Goal: Answer question/provide support: Share knowledge or assist other users

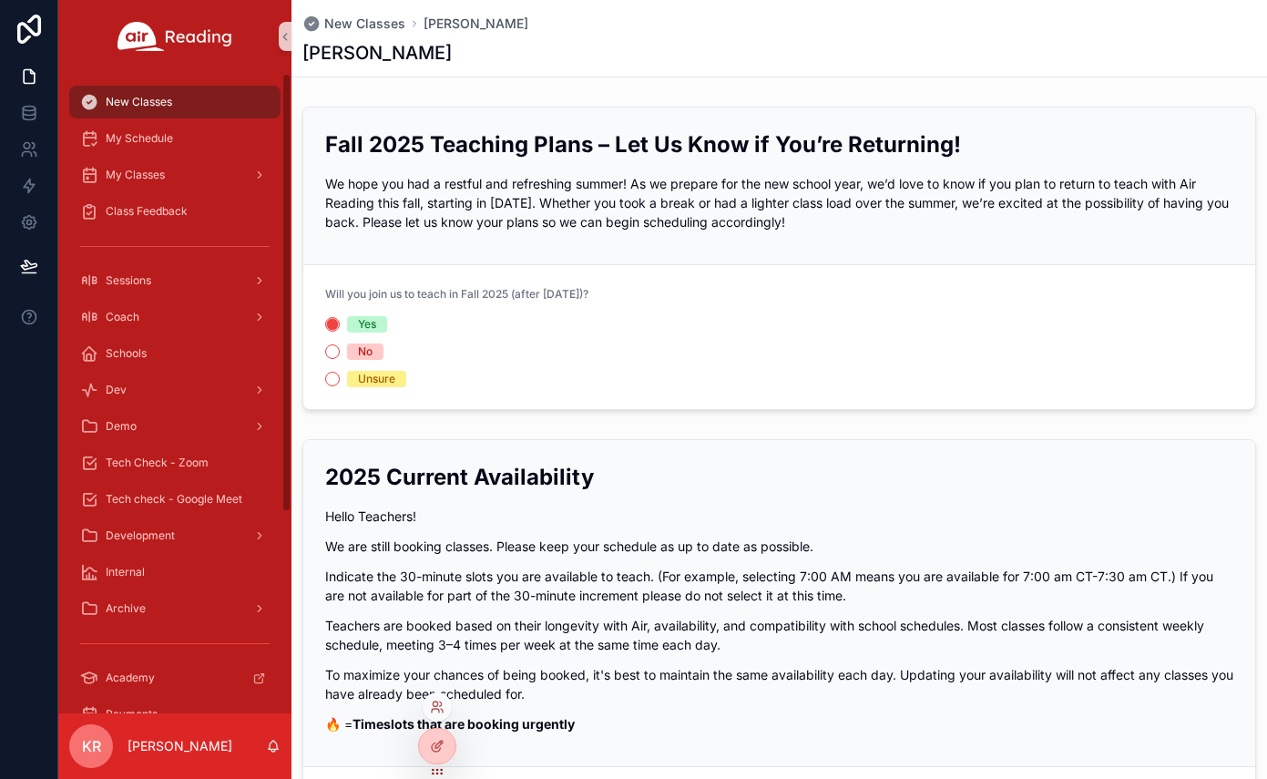
drag, startPoint x: 438, startPoint y: 700, endPoint x: 445, endPoint y: 692, distance: 9.7
click at [438, 700] on icon at bounding box center [437, 707] width 15 height 15
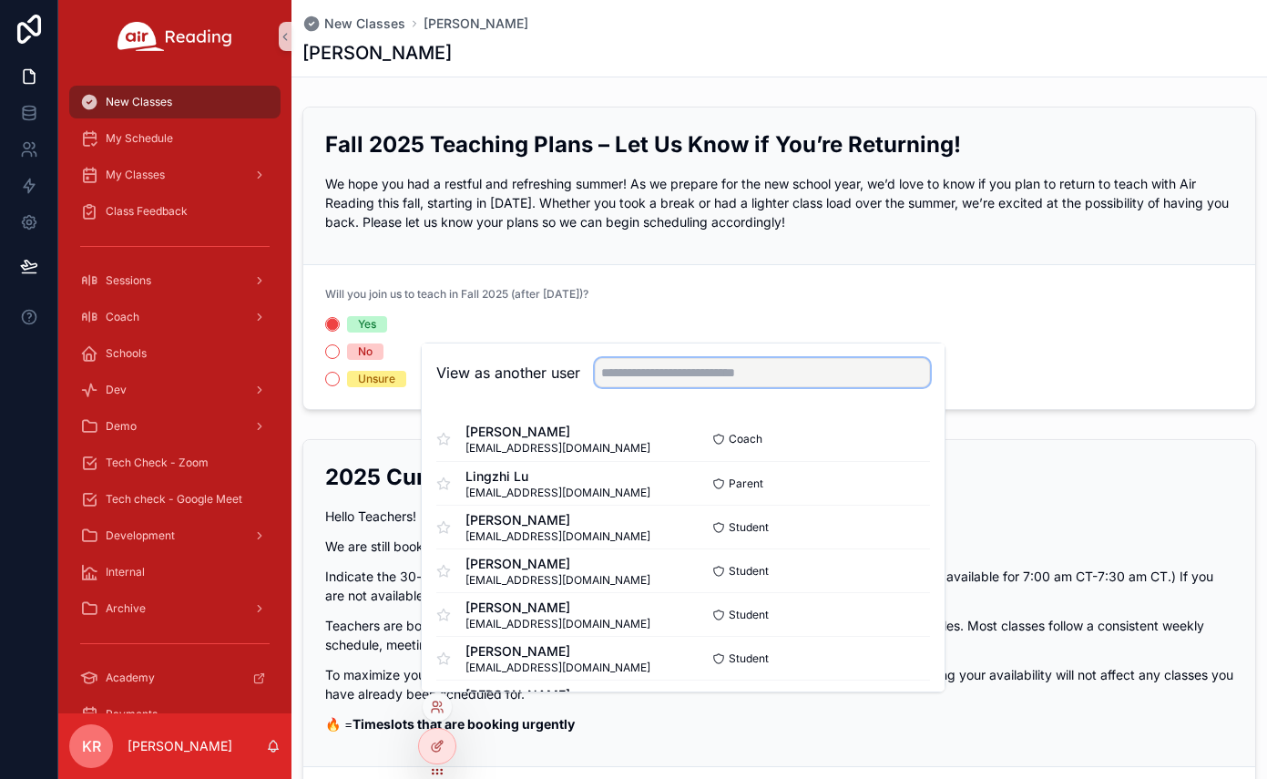
click at [676, 373] on input "text" at bounding box center [762, 372] width 335 height 29
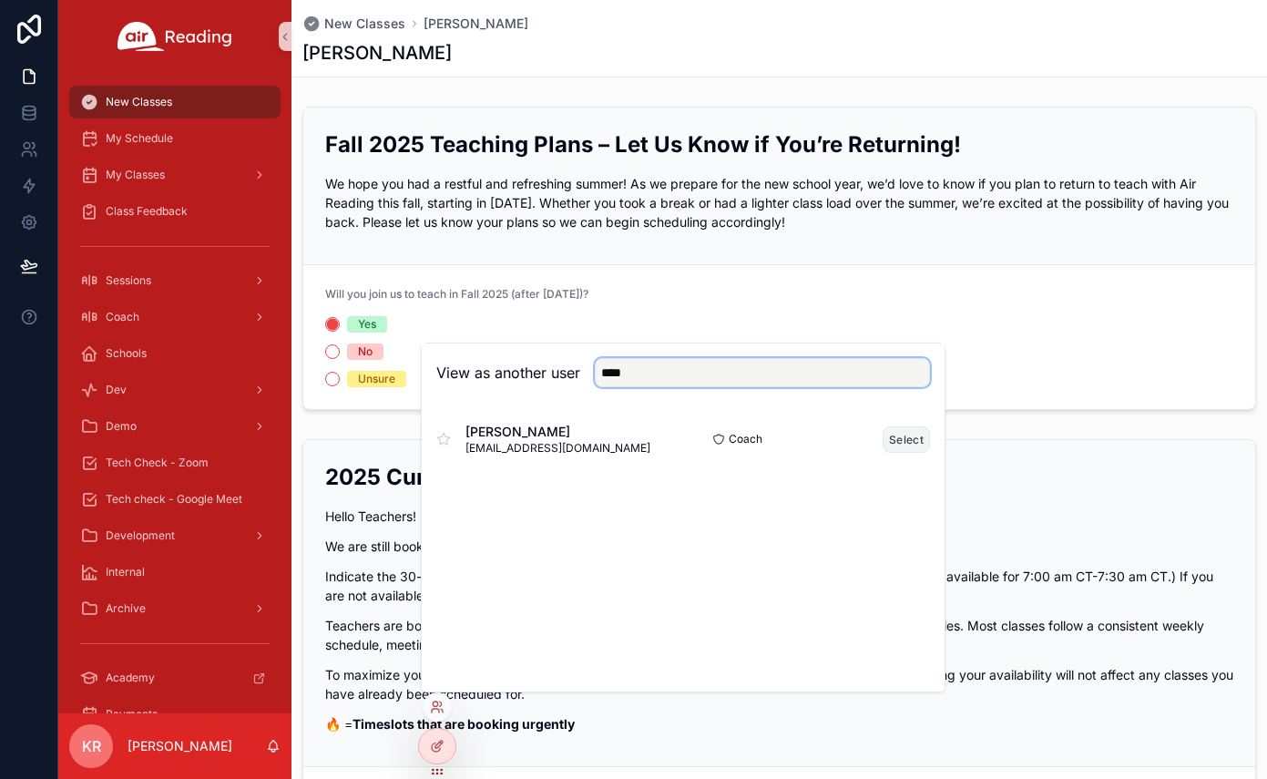
type input "****"
click at [908, 432] on button "Select" at bounding box center [906, 439] width 47 height 26
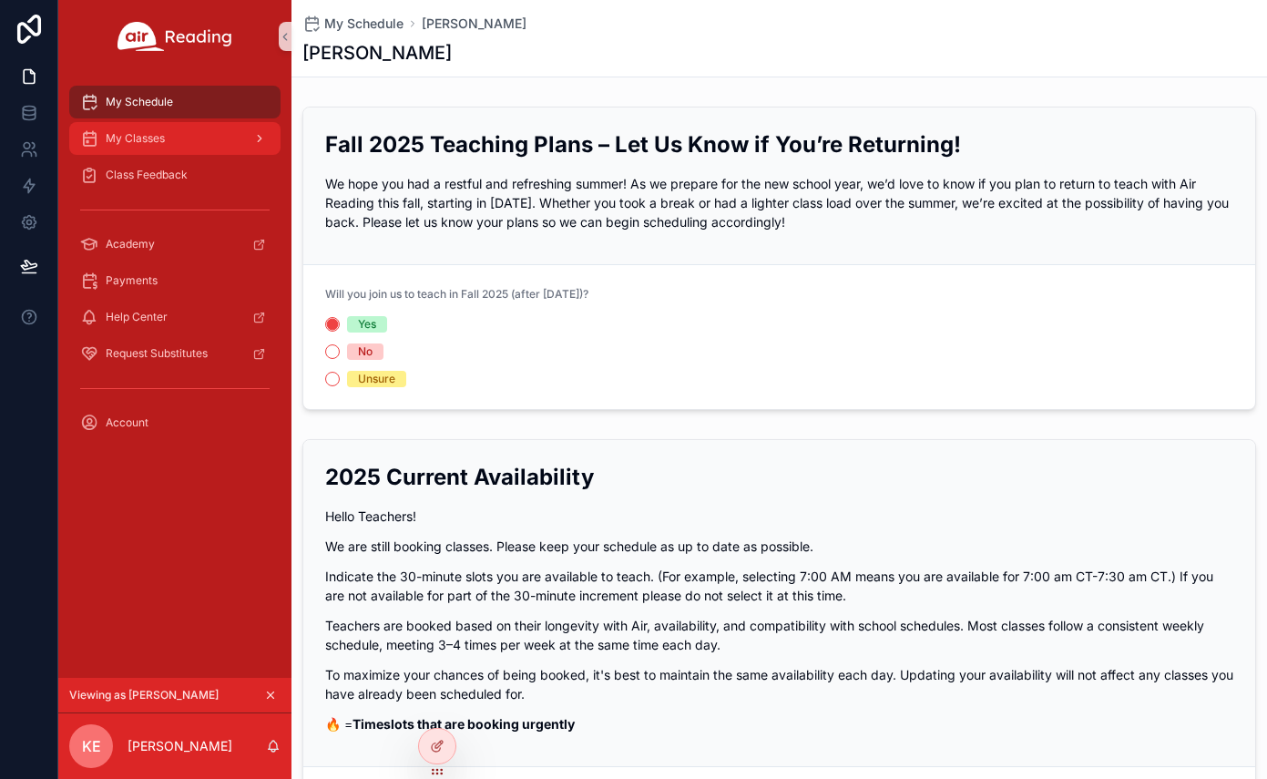
click at [159, 150] on div "My Classes" at bounding box center [175, 138] width 190 height 29
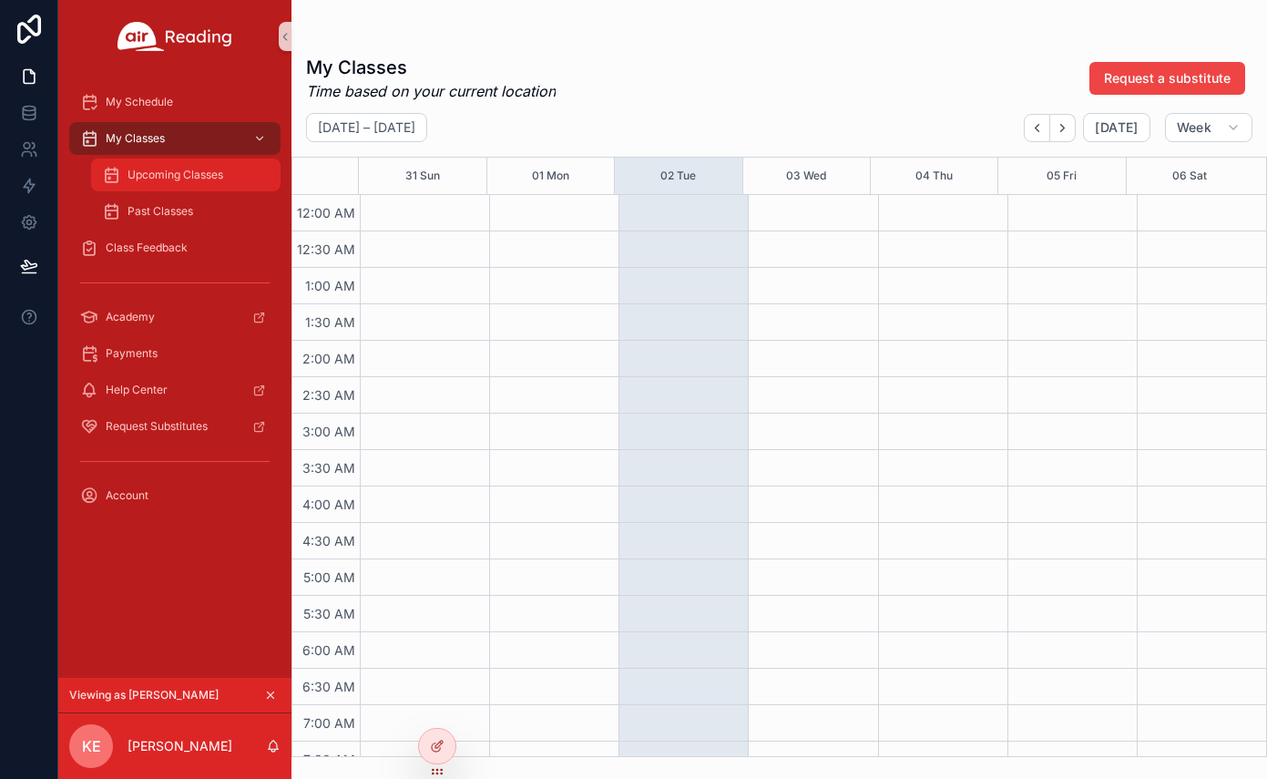
click at [172, 176] on span "Upcoming Classes" at bounding box center [176, 175] width 96 height 15
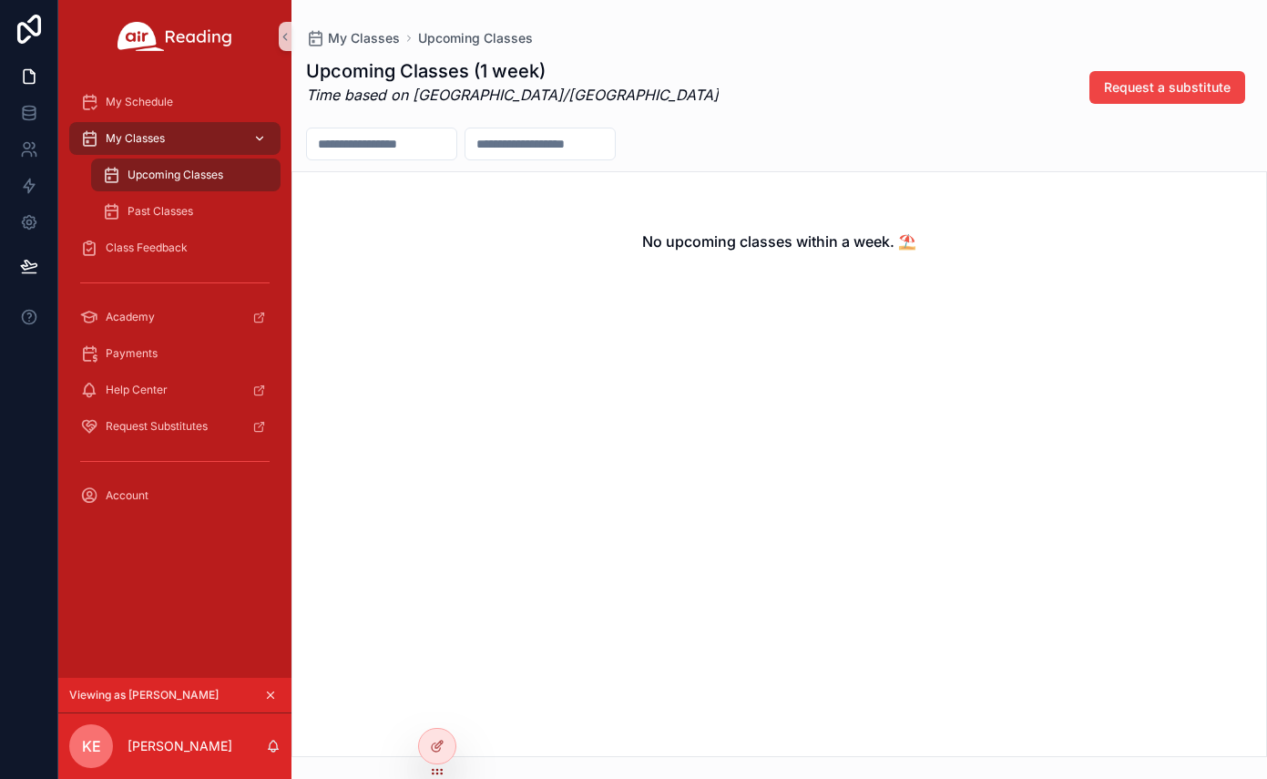
click at [169, 141] on div "My Classes" at bounding box center [175, 138] width 190 height 29
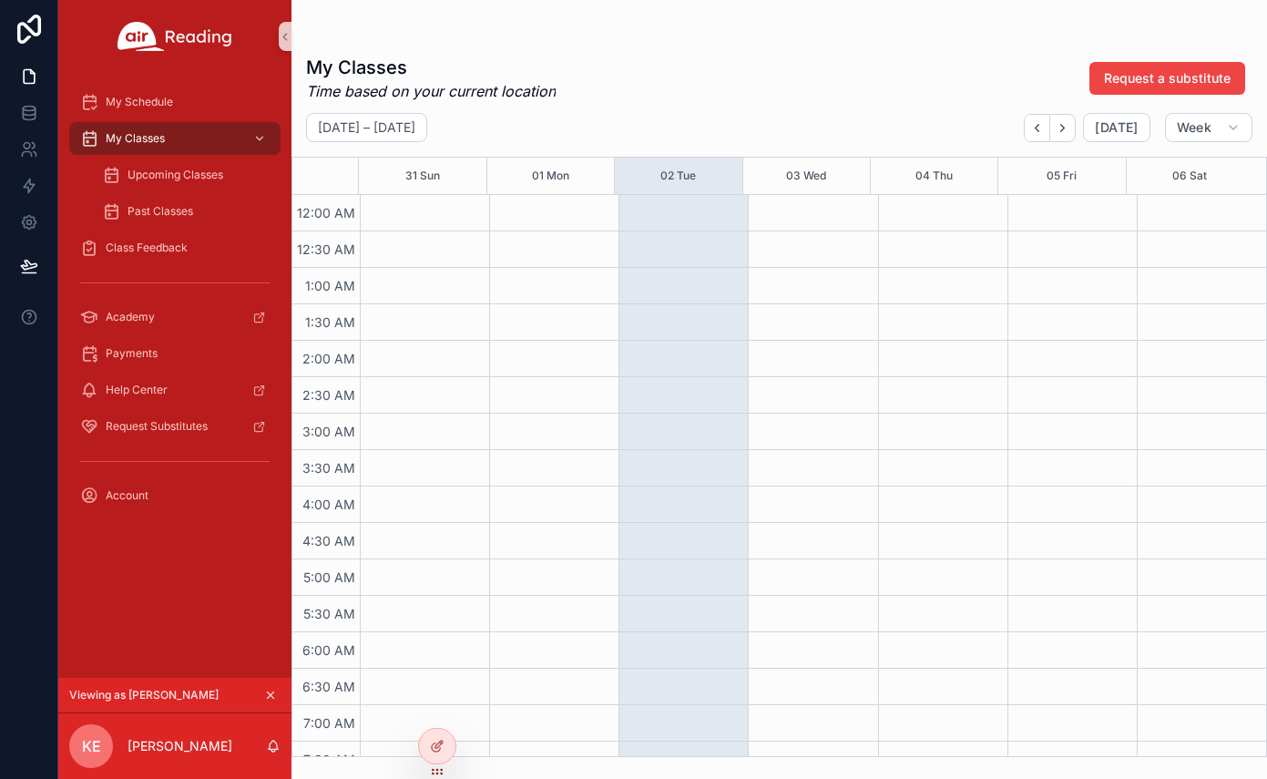
click at [273, 692] on icon "scrollable content" at bounding box center [271, 695] width 6 height 6
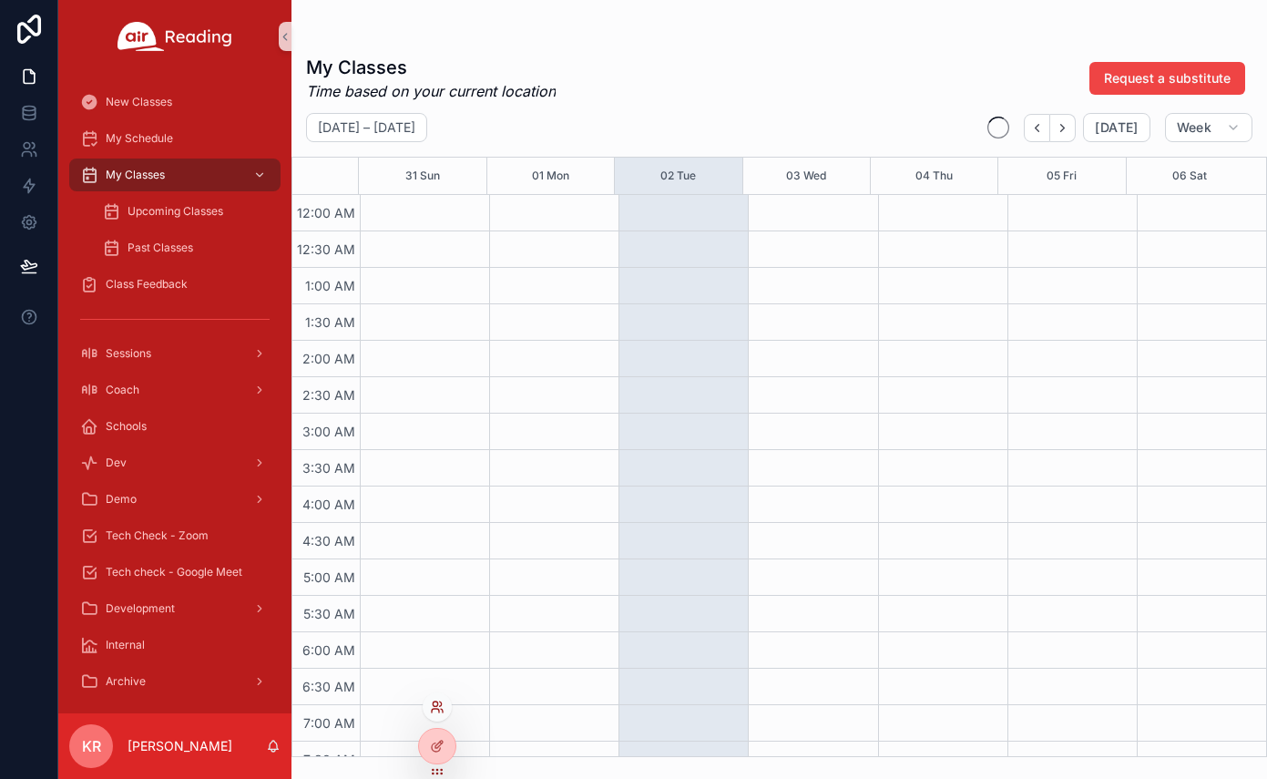
click at [435, 713] on icon at bounding box center [437, 707] width 15 height 15
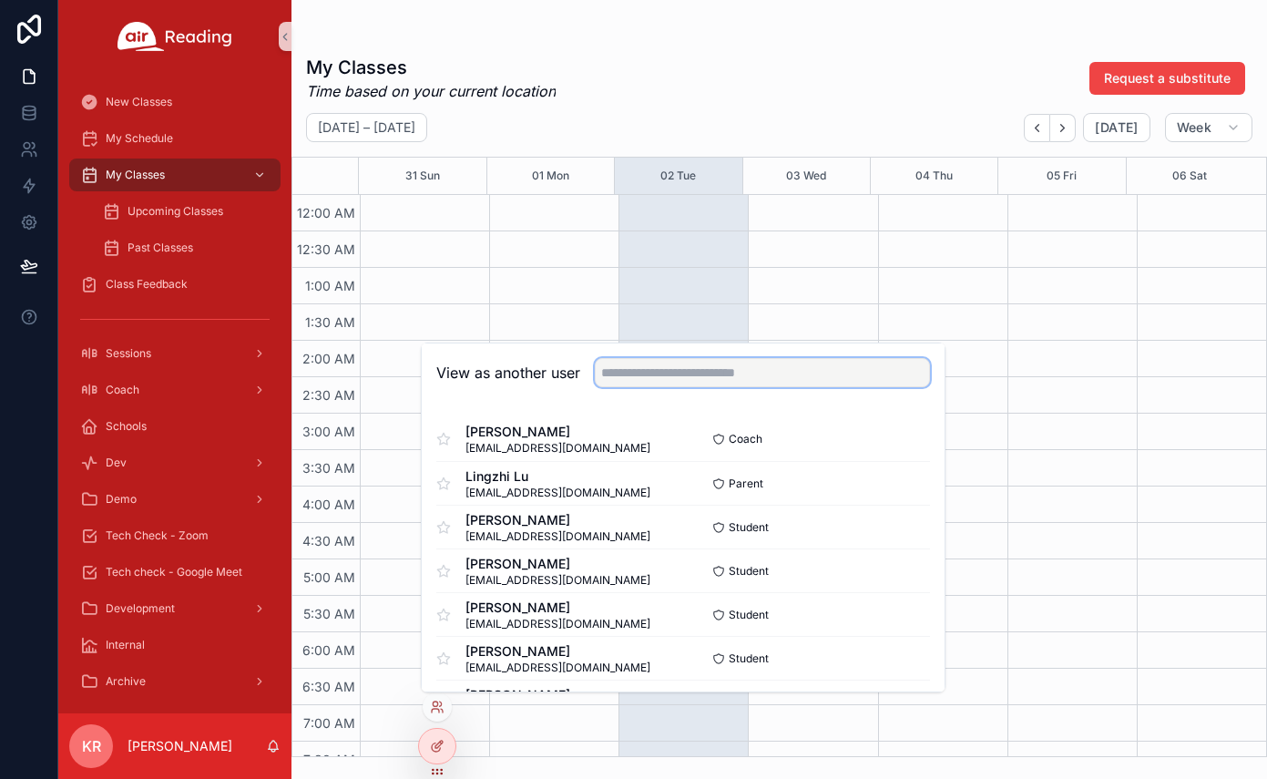
click at [709, 380] on input "text" at bounding box center [762, 372] width 335 height 29
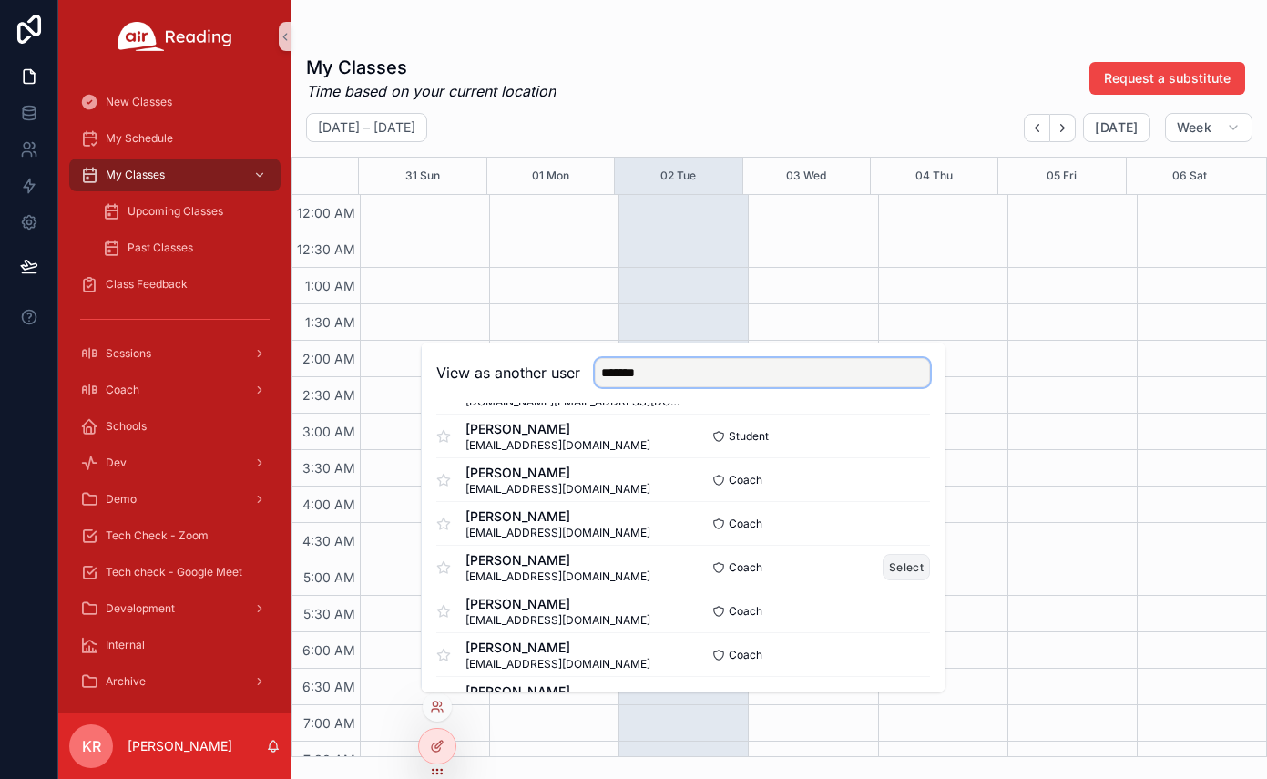
type input "*******"
click at [911, 562] on button "Select" at bounding box center [906, 567] width 47 height 26
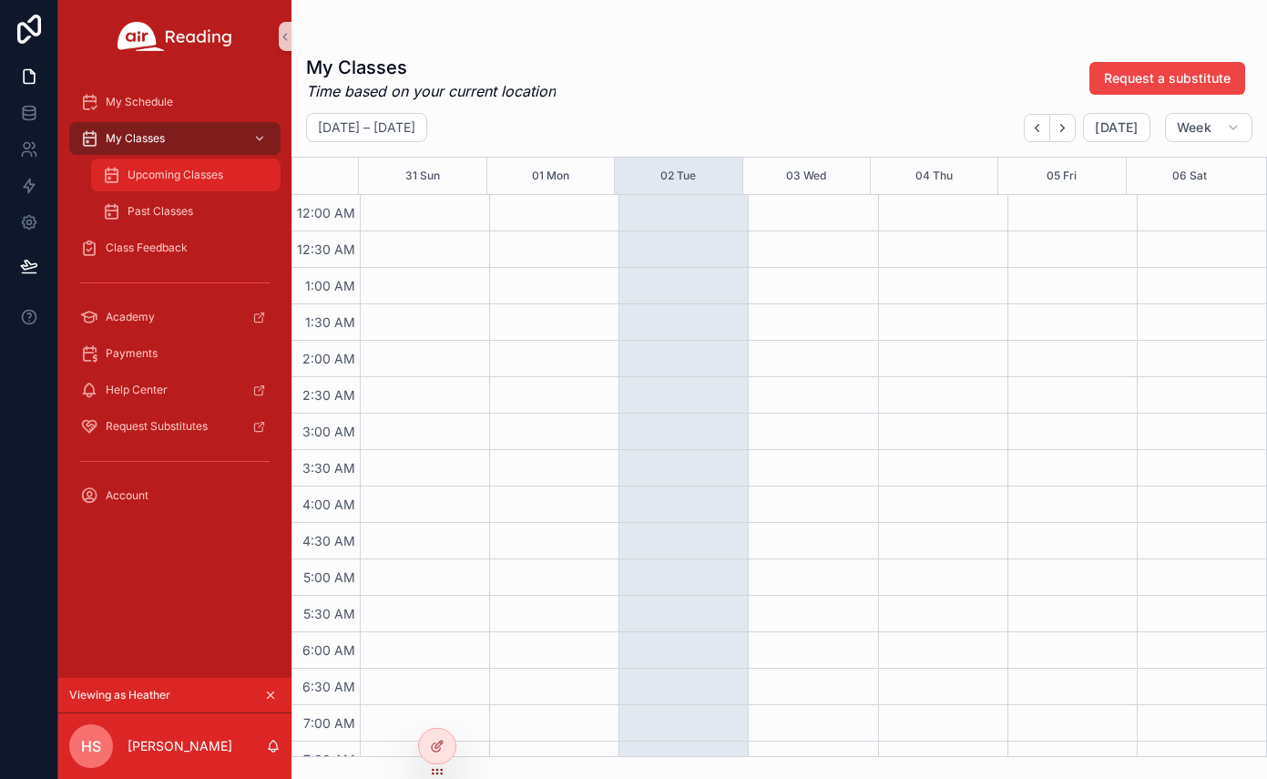
click at [217, 187] on div "Upcoming Classes" at bounding box center [186, 174] width 168 height 29
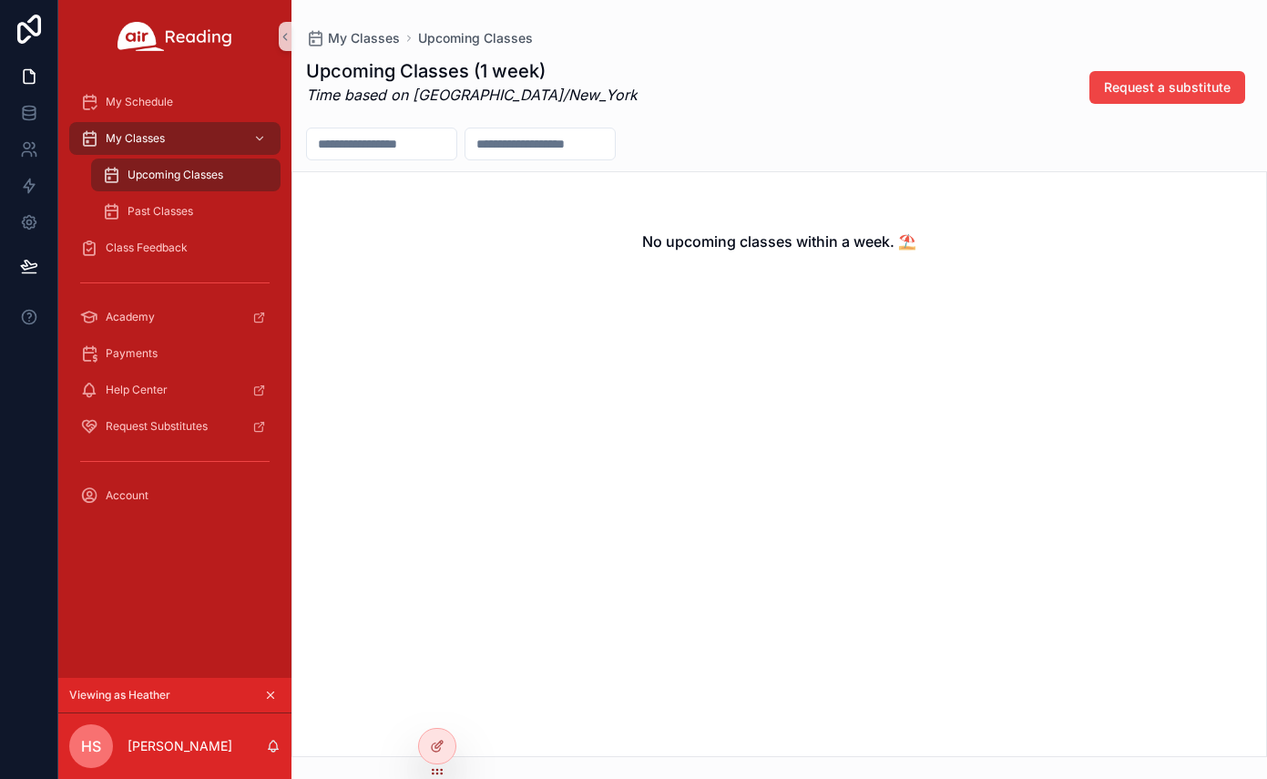
click at [272, 692] on icon "scrollable content" at bounding box center [270, 695] width 13 height 13
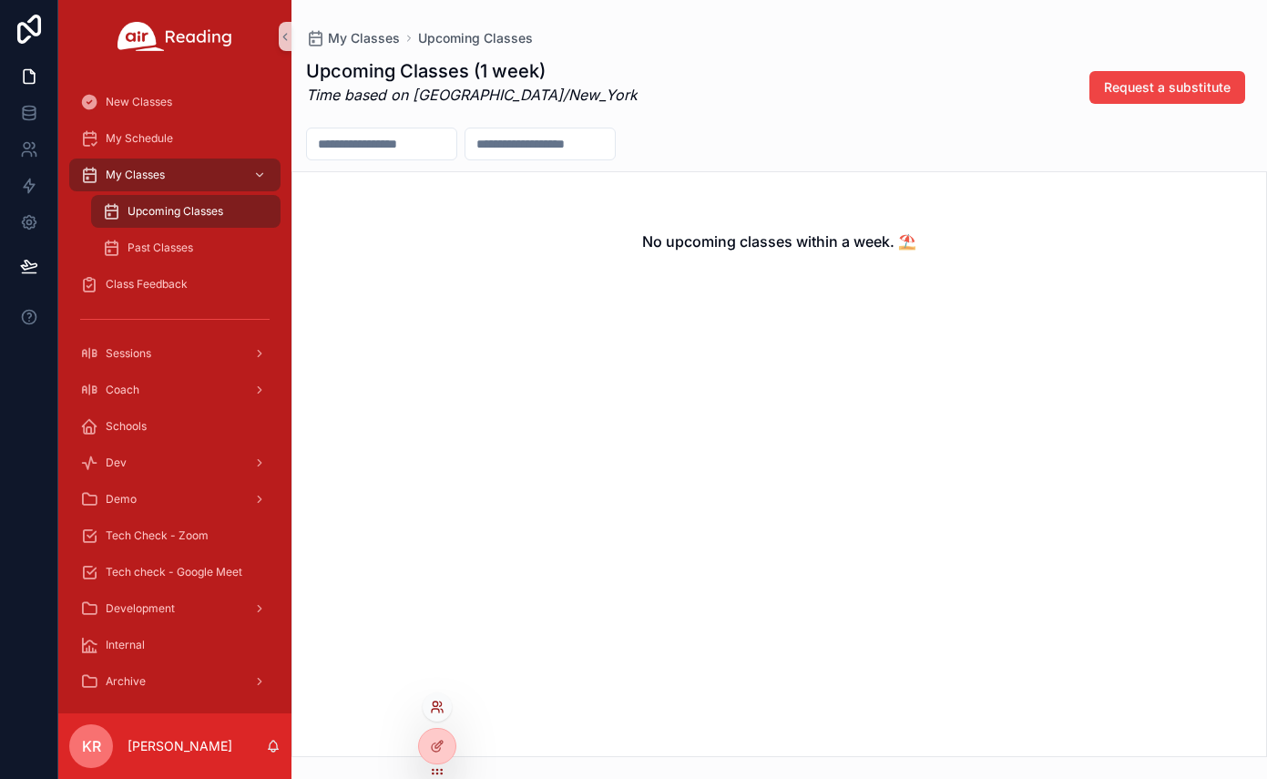
click at [434, 713] on icon at bounding box center [437, 707] width 15 height 15
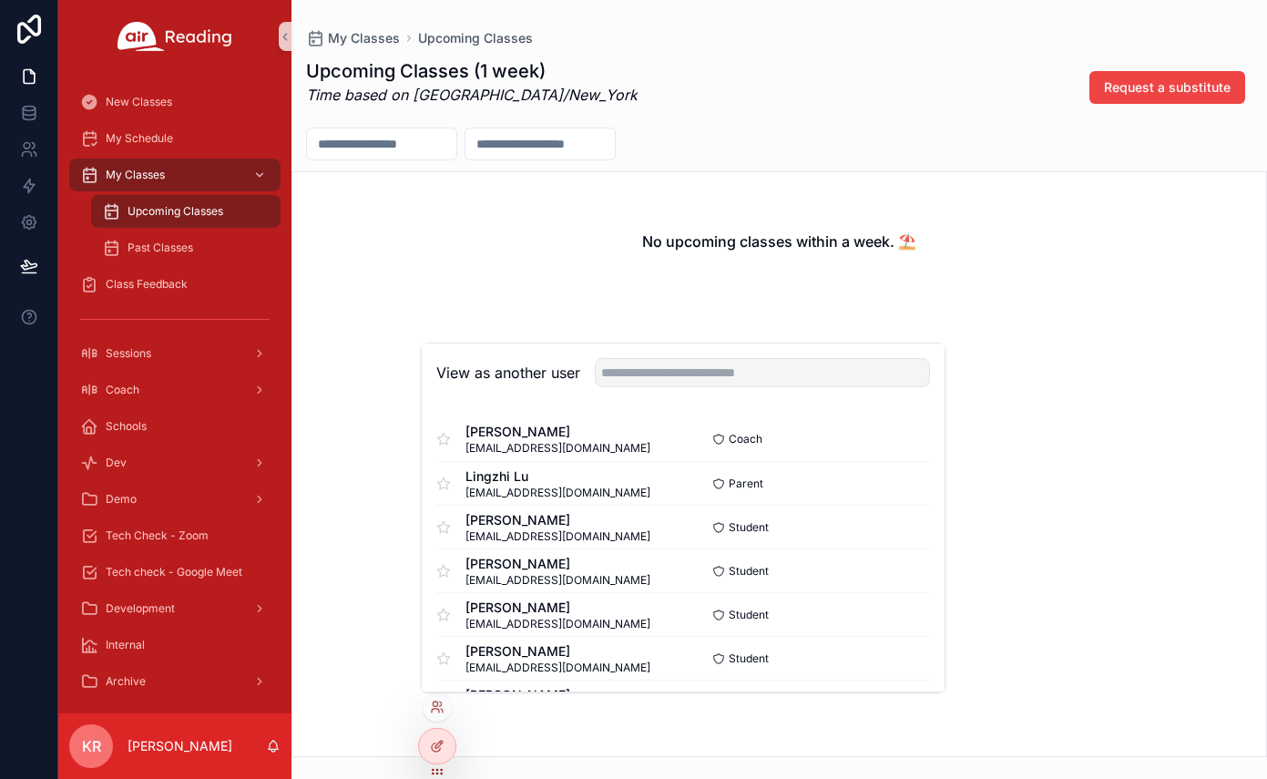
click at [657, 354] on div "View as another user" at bounding box center [683, 373] width 523 height 59
click at [647, 371] on input "text" at bounding box center [762, 372] width 335 height 29
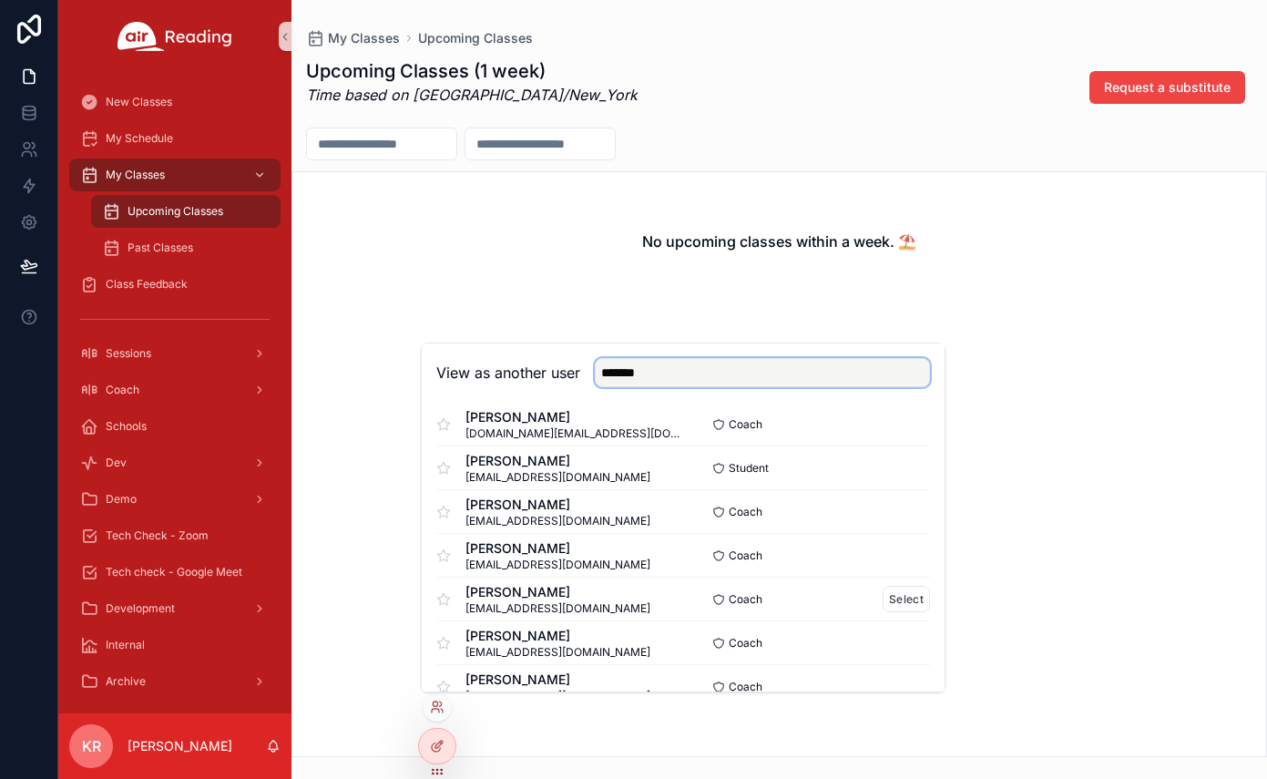
scroll to position [91, 0]
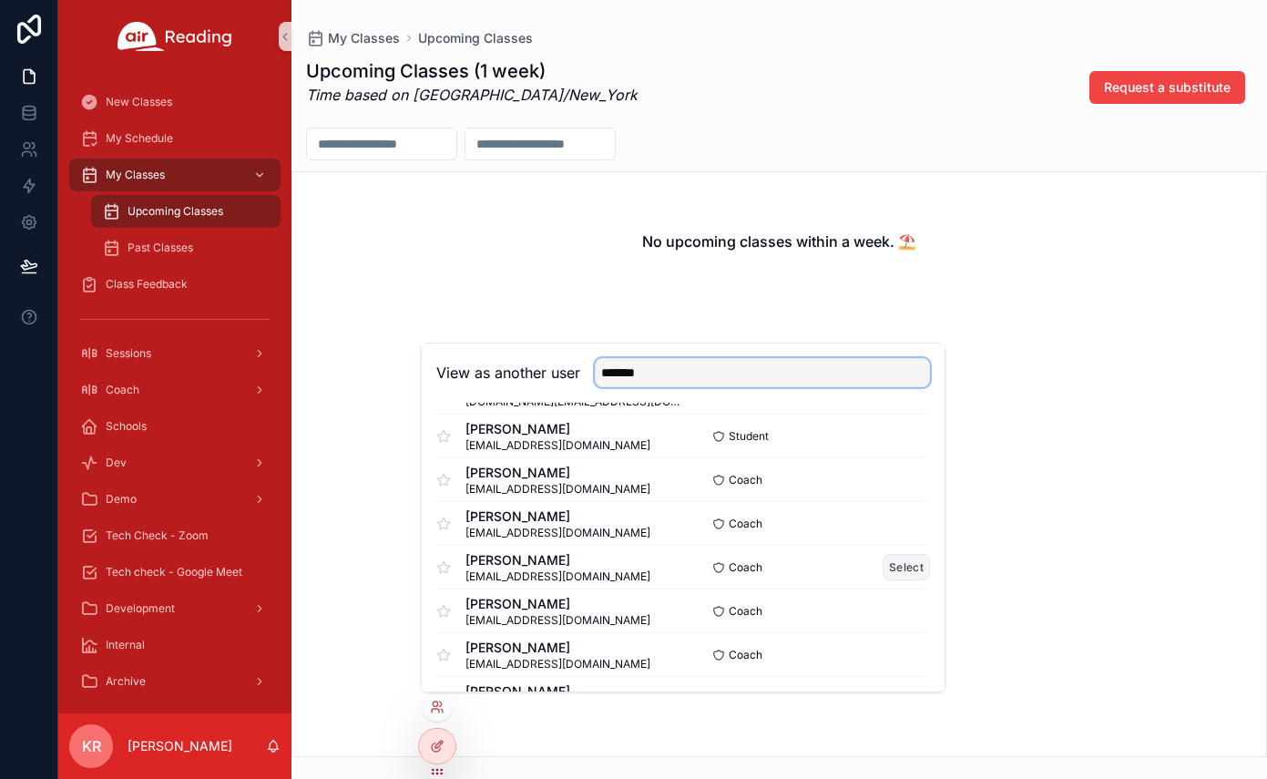
type input "*******"
click at [886, 571] on button "Select" at bounding box center [906, 567] width 47 height 26
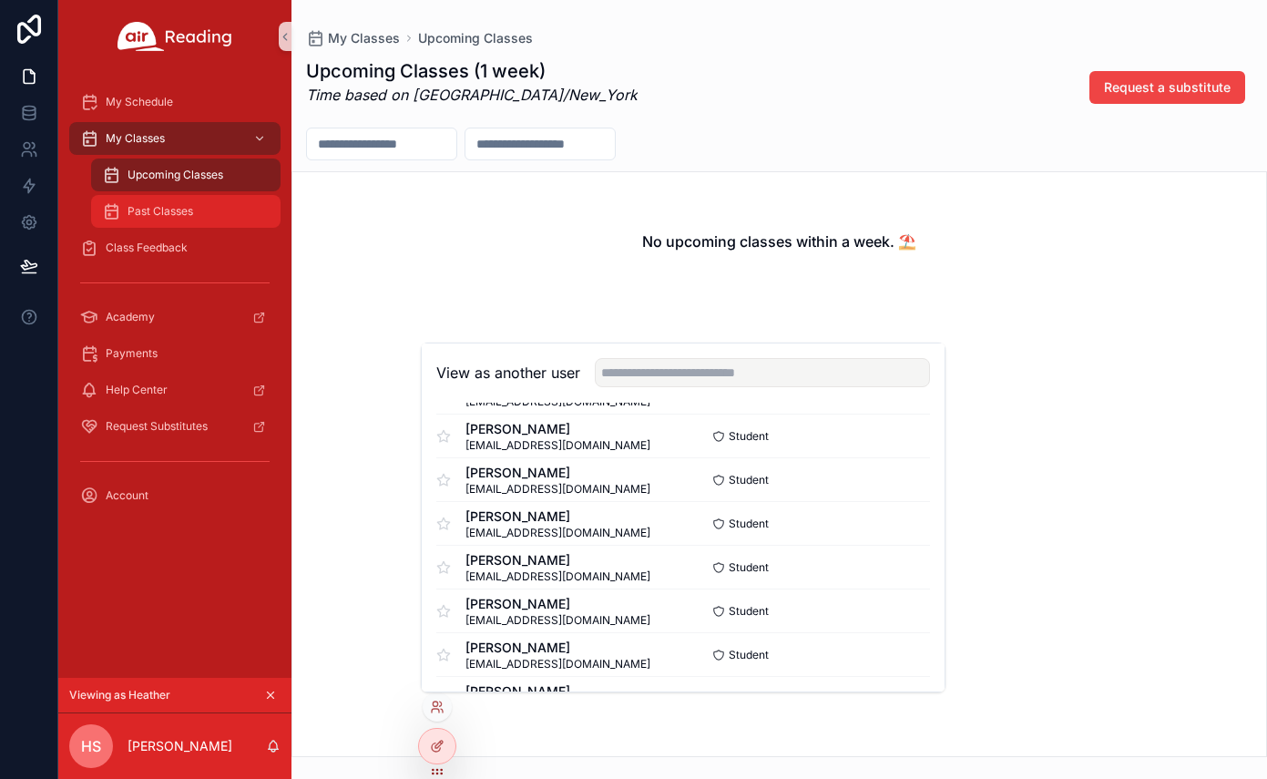
click at [167, 213] on span "Past Classes" at bounding box center [161, 211] width 66 height 15
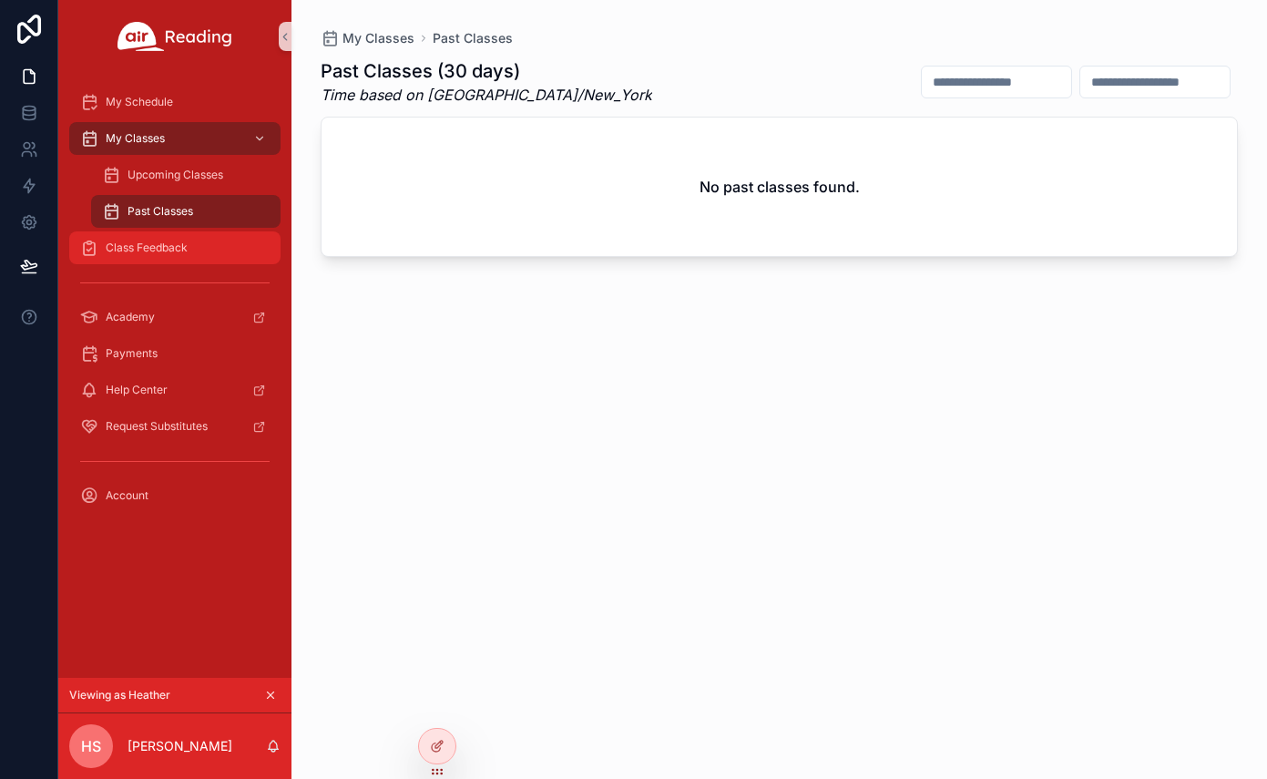
click at [163, 249] on span "Class Feedback" at bounding box center [147, 248] width 82 height 15
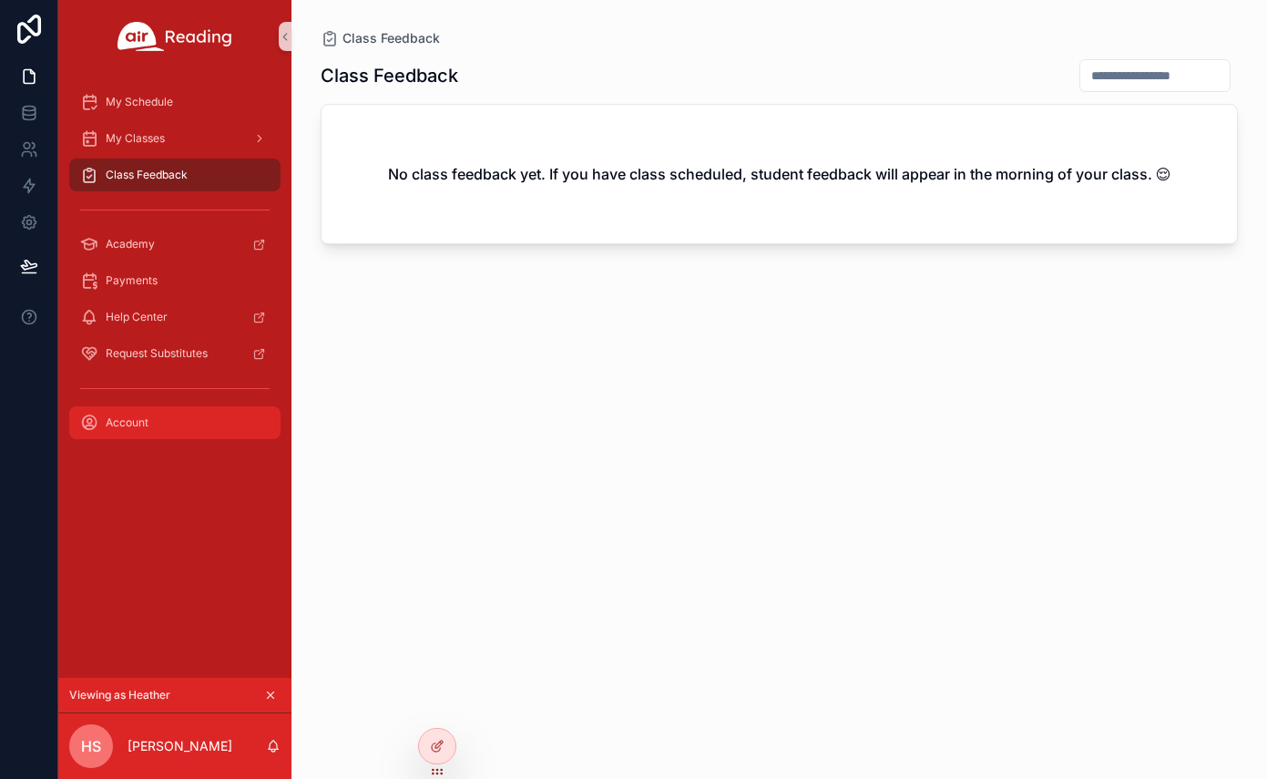
click at [159, 432] on div "Account" at bounding box center [175, 422] width 190 height 29
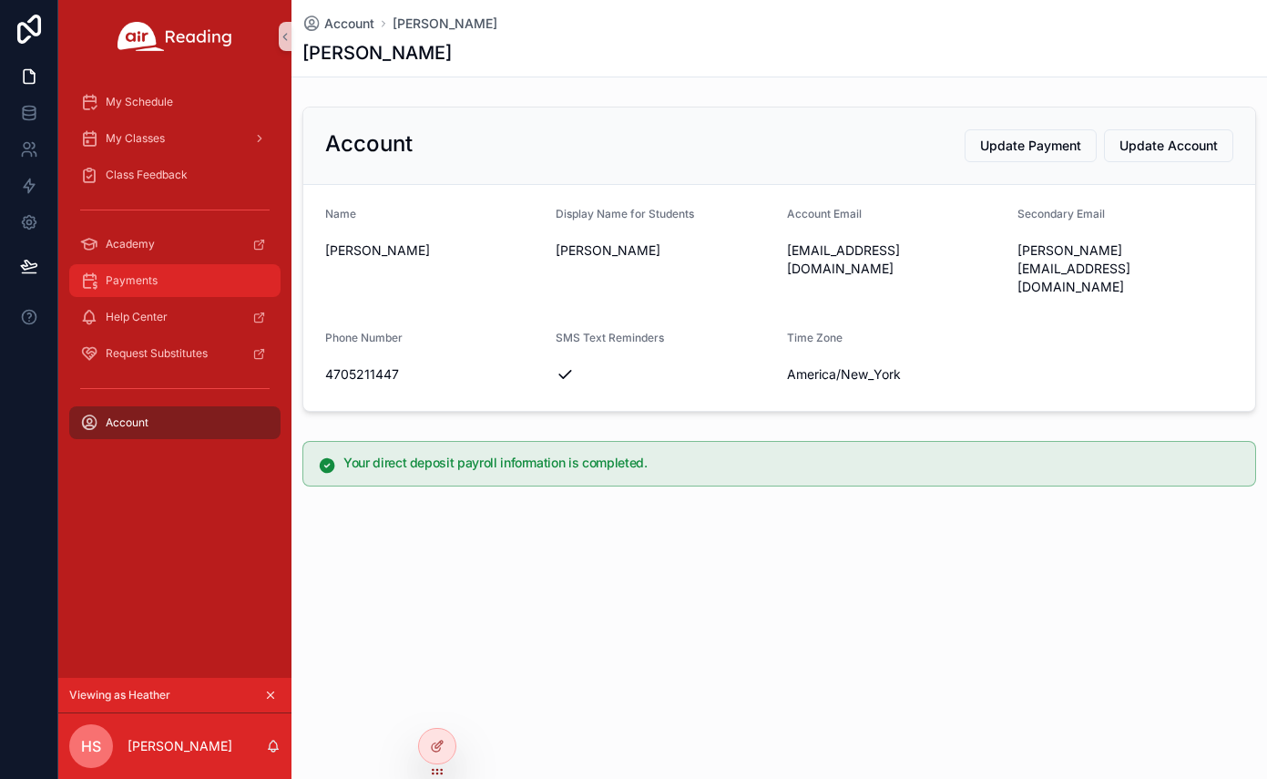
click at [146, 274] on span "Payments" at bounding box center [132, 280] width 52 height 15
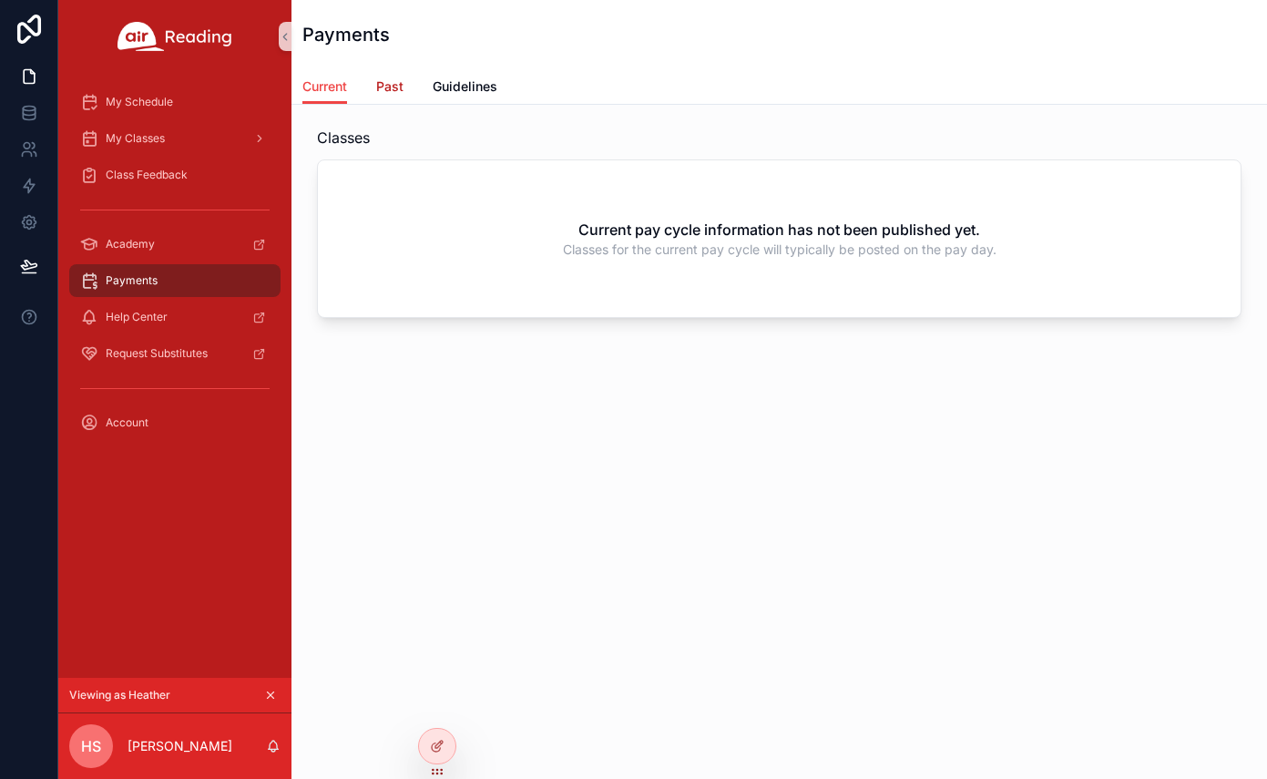
click at [396, 86] on span "Past" at bounding box center [389, 86] width 27 height 18
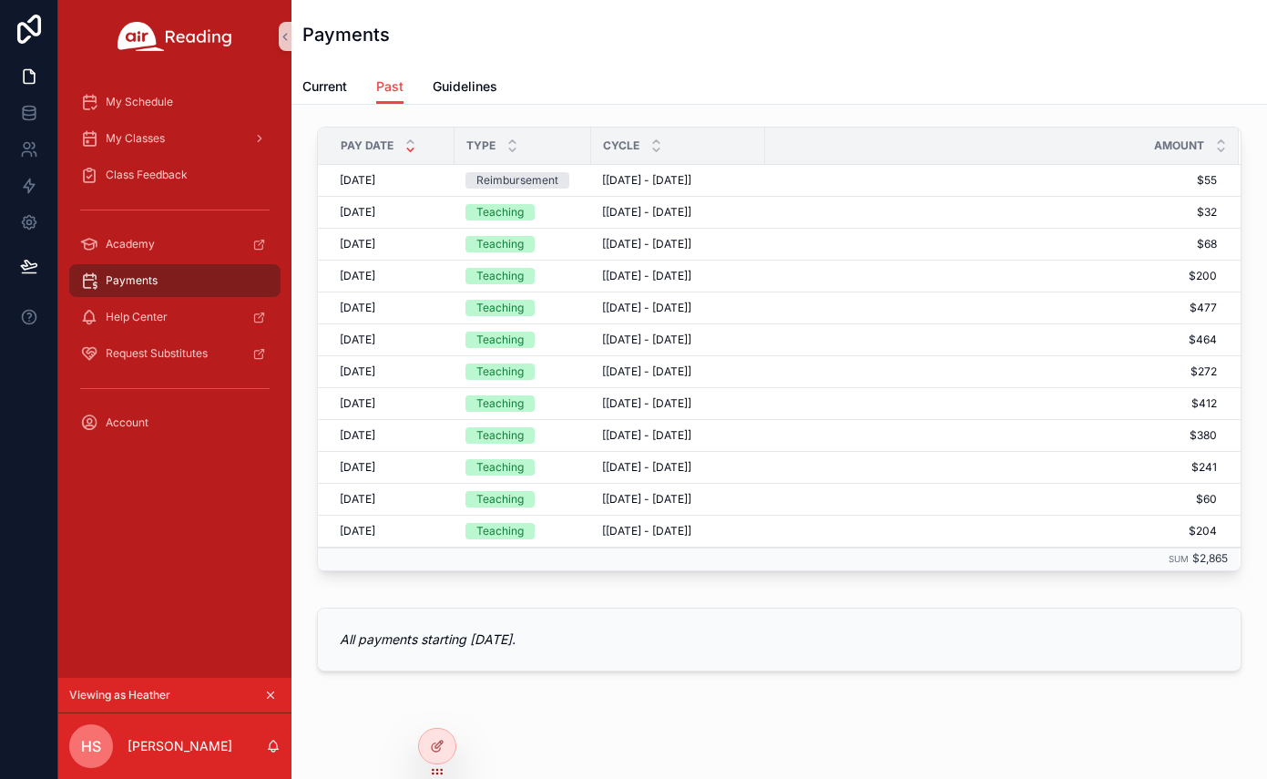
click at [272, 689] on icon "scrollable content" at bounding box center [270, 695] width 13 height 13
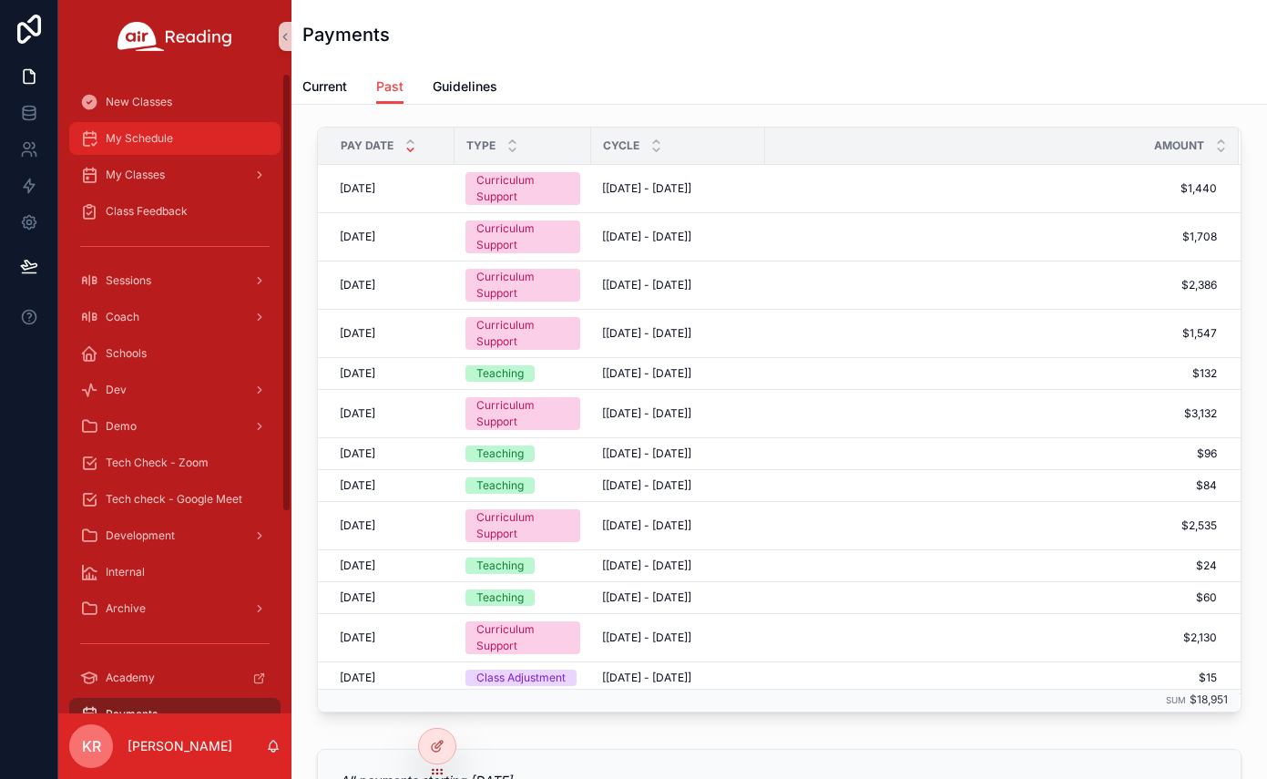
click at [179, 135] on div "My Schedule" at bounding box center [175, 138] width 190 height 29
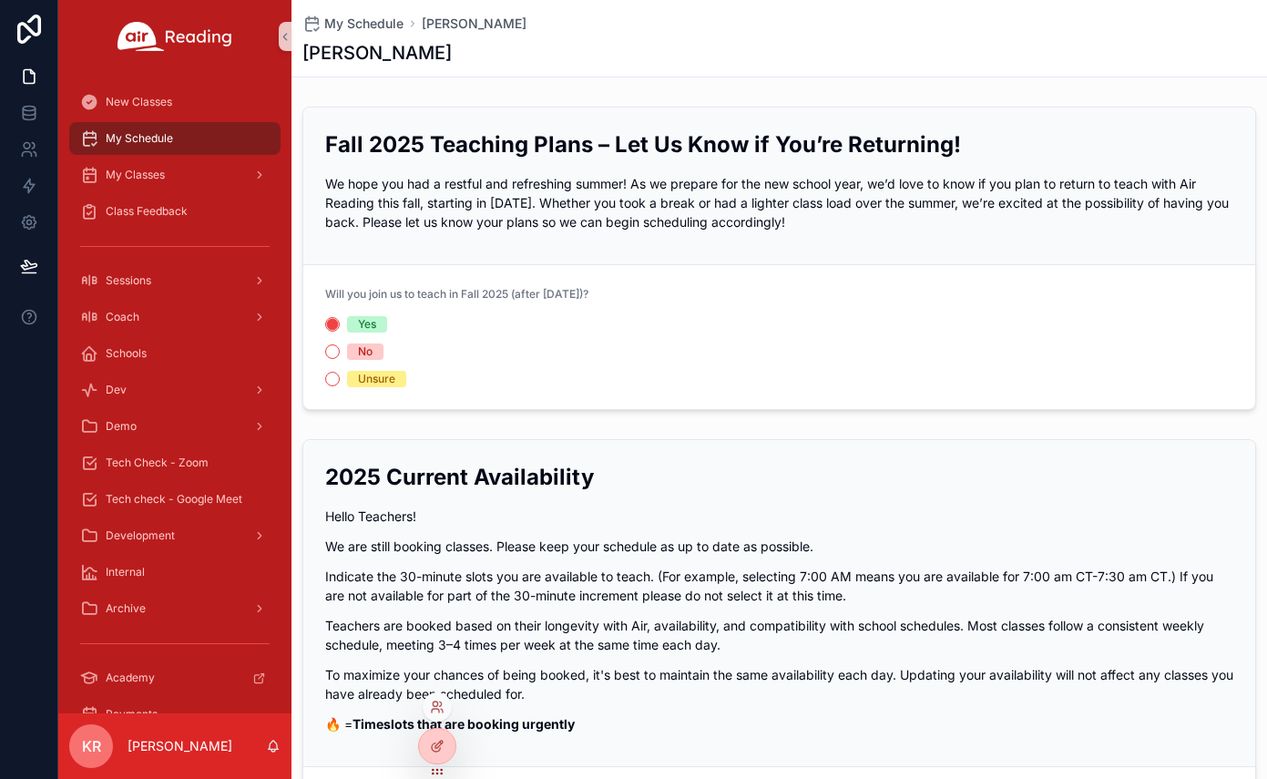
click at [430, 698] on div at bounding box center [437, 706] width 29 height 29
click at [441, 710] on icon at bounding box center [437, 707] width 15 height 15
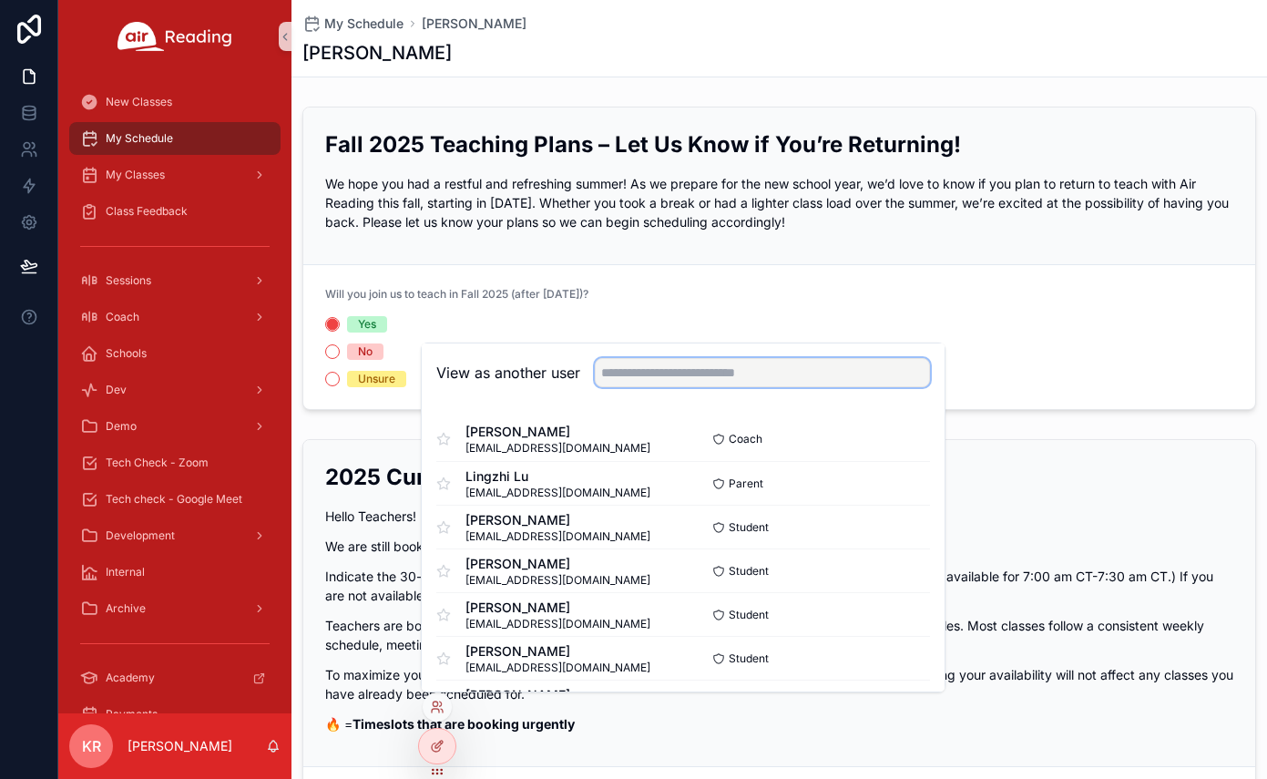
click at [744, 376] on input "text" at bounding box center [762, 372] width 335 height 29
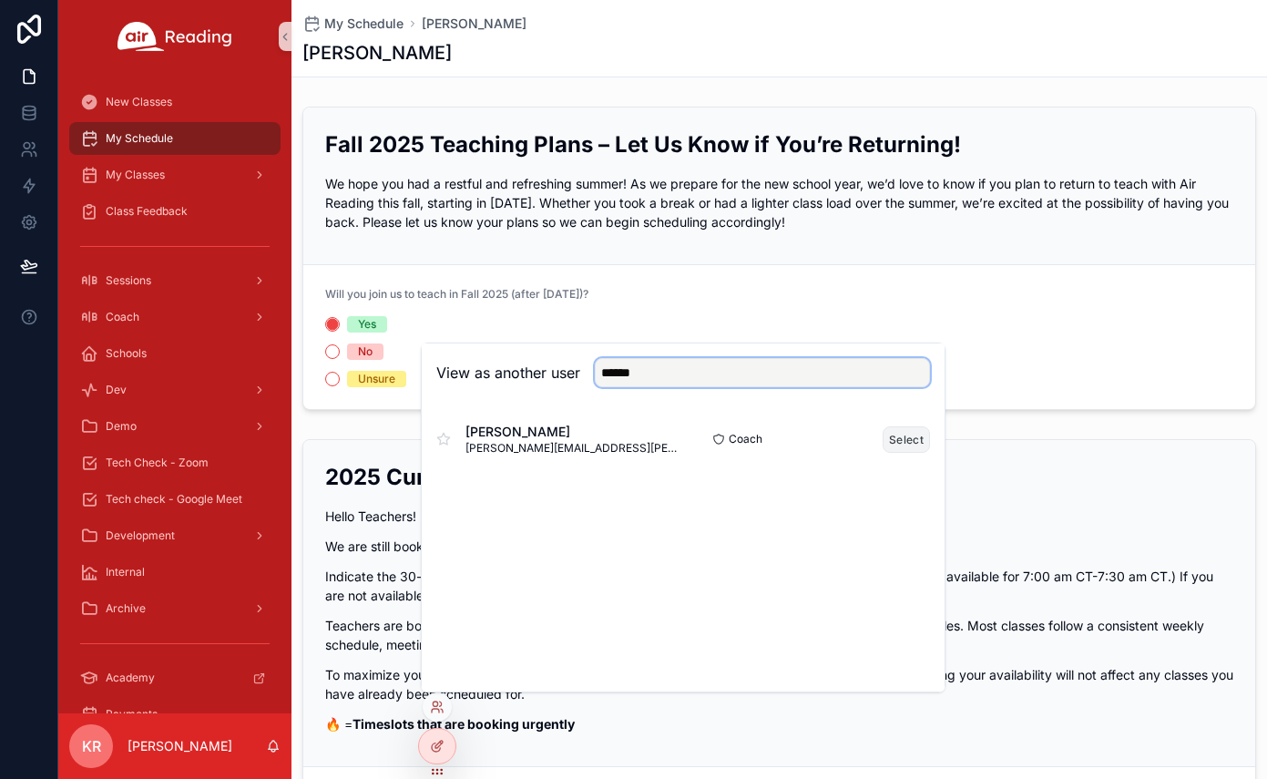
type input "******"
click at [906, 436] on button "Select" at bounding box center [906, 439] width 47 height 26
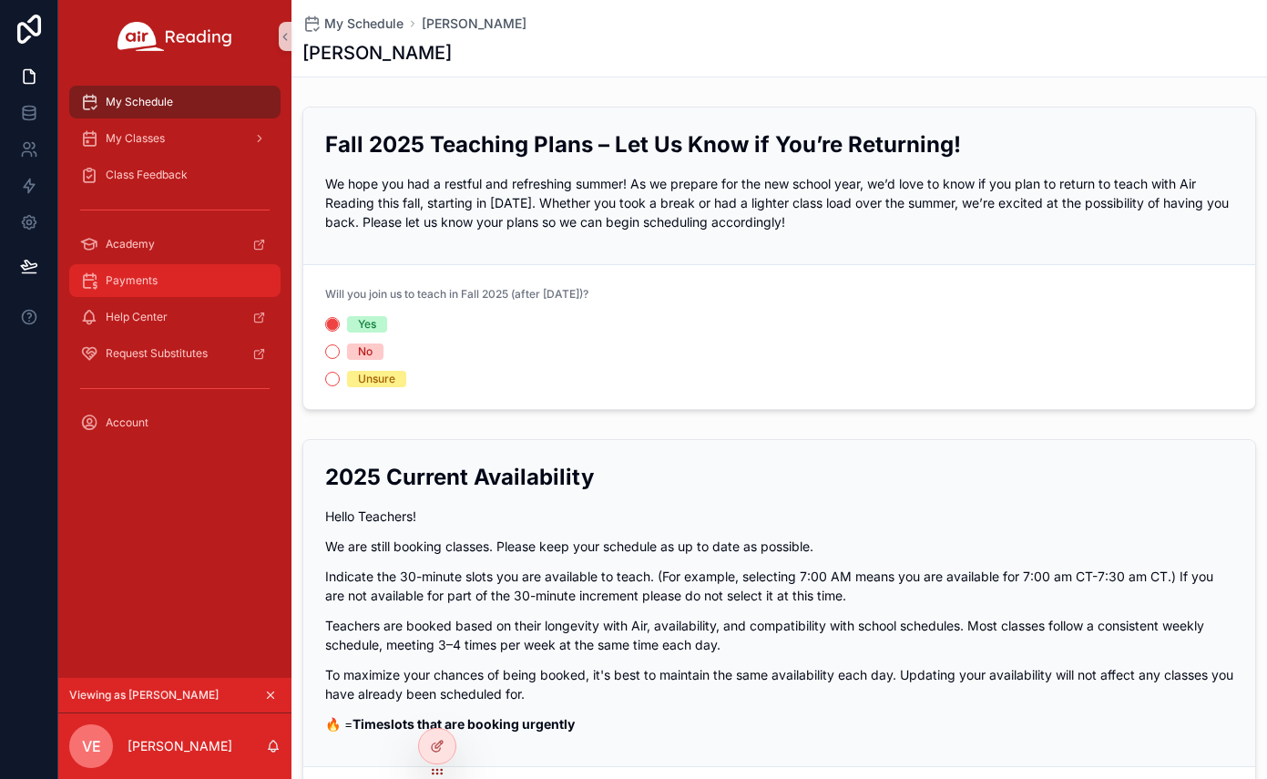
click at [154, 282] on span "Payments" at bounding box center [132, 280] width 52 height 15
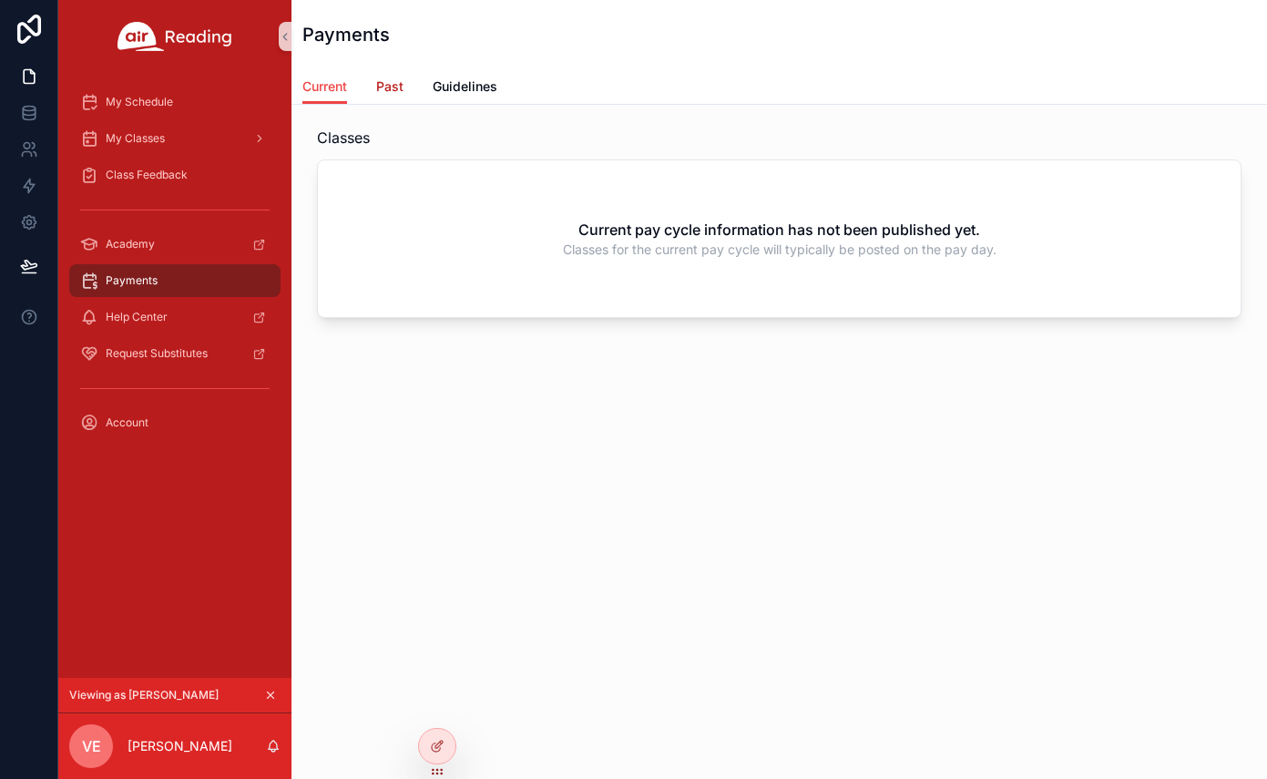
click at [386, 88] on span "Past" at bounding box center [389, 86] width 27 height 18
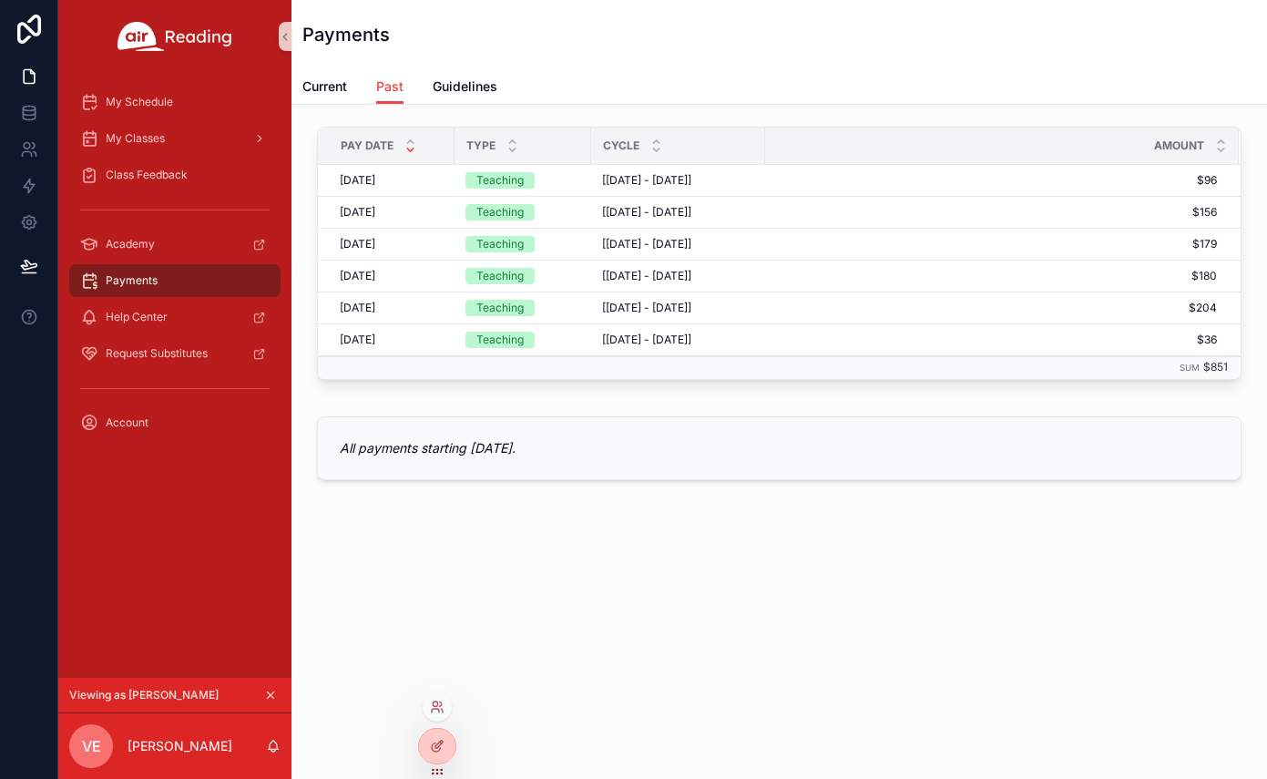
drag, startPoint x: 433, startPoint y: 711, endPoint x: 442, endPoint y: 696, distance: 17.2
click at [434, 711] on icon at bounding box center [437, 707] width 15 height 15
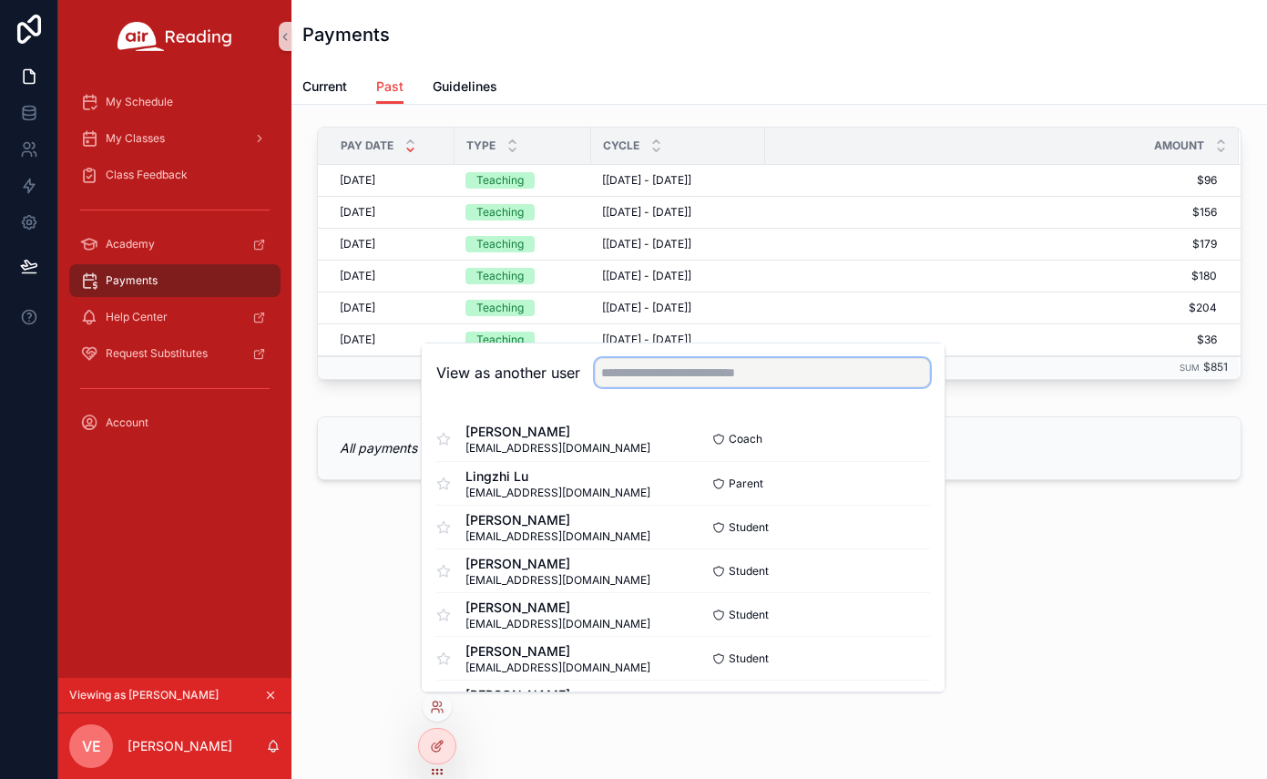
click at [734, 368] on input "text" at bounding box center [762, 372] width 335 height 29
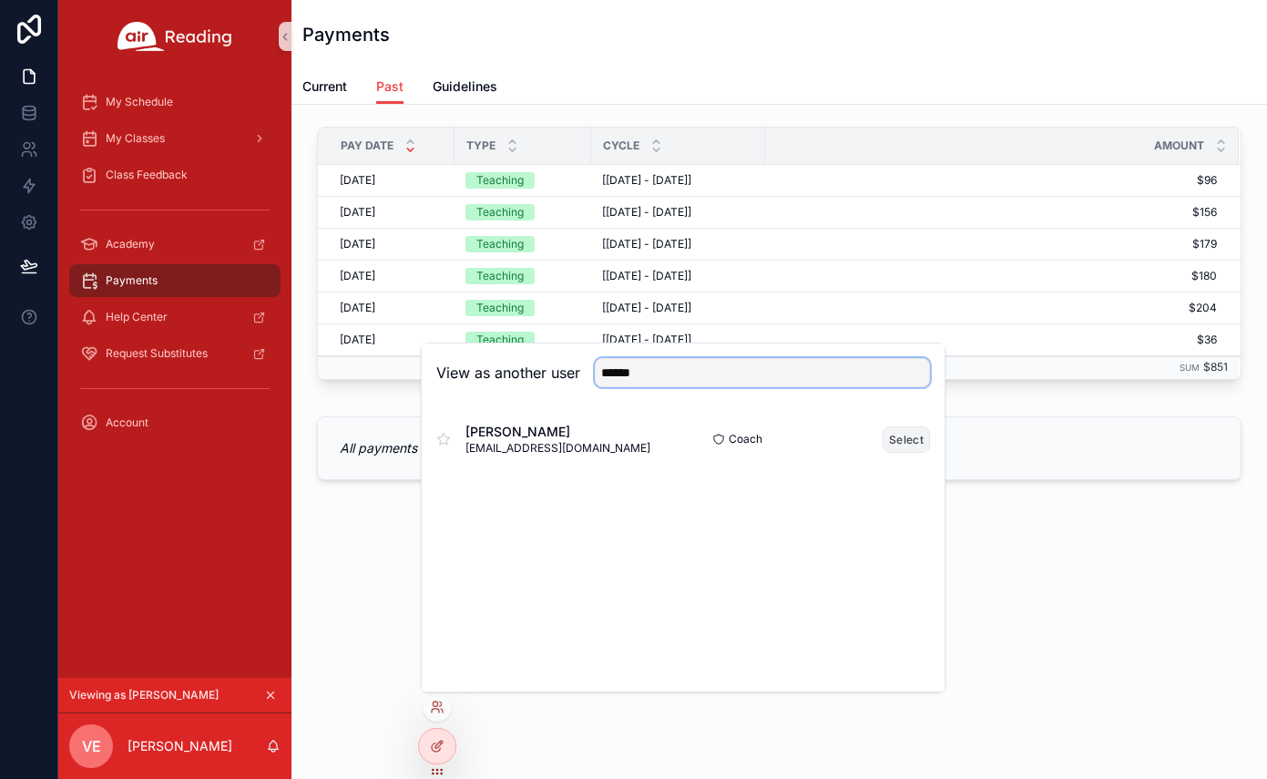
type input "******"
click at [887, 441] on button "Select" at bounding box center [906, 439] width 47 height 26
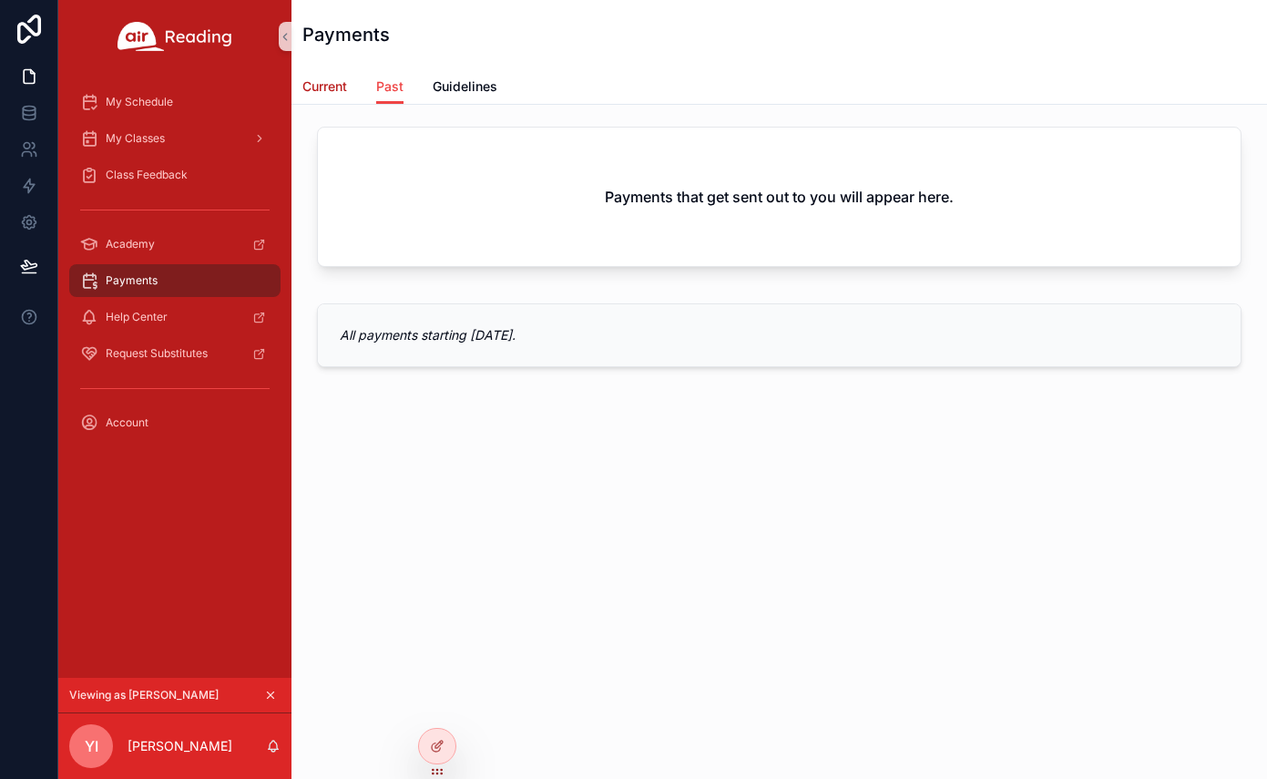
click at [328, 87] on span "Current" at bounding box center [325, 86] width 45 height 18
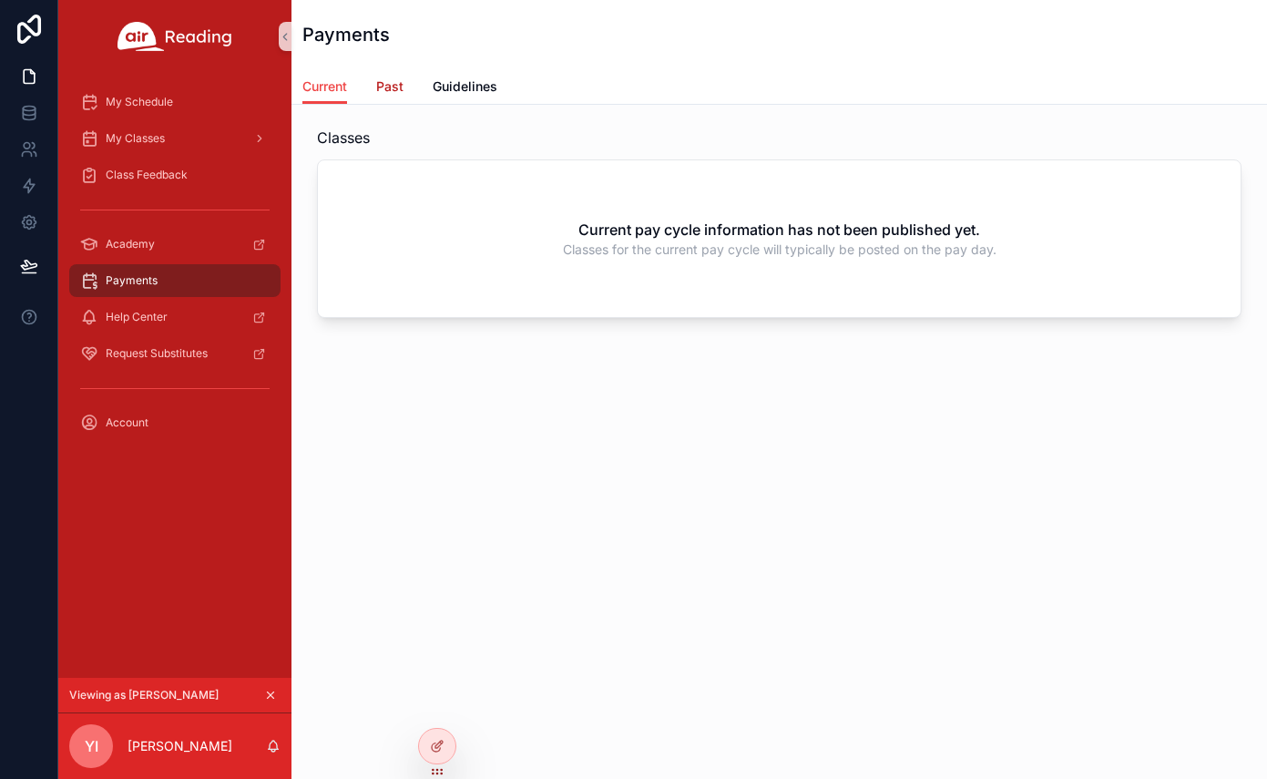
click at [379, 84] on span "Past" at bounding box center [389, 86] width 27 height 18
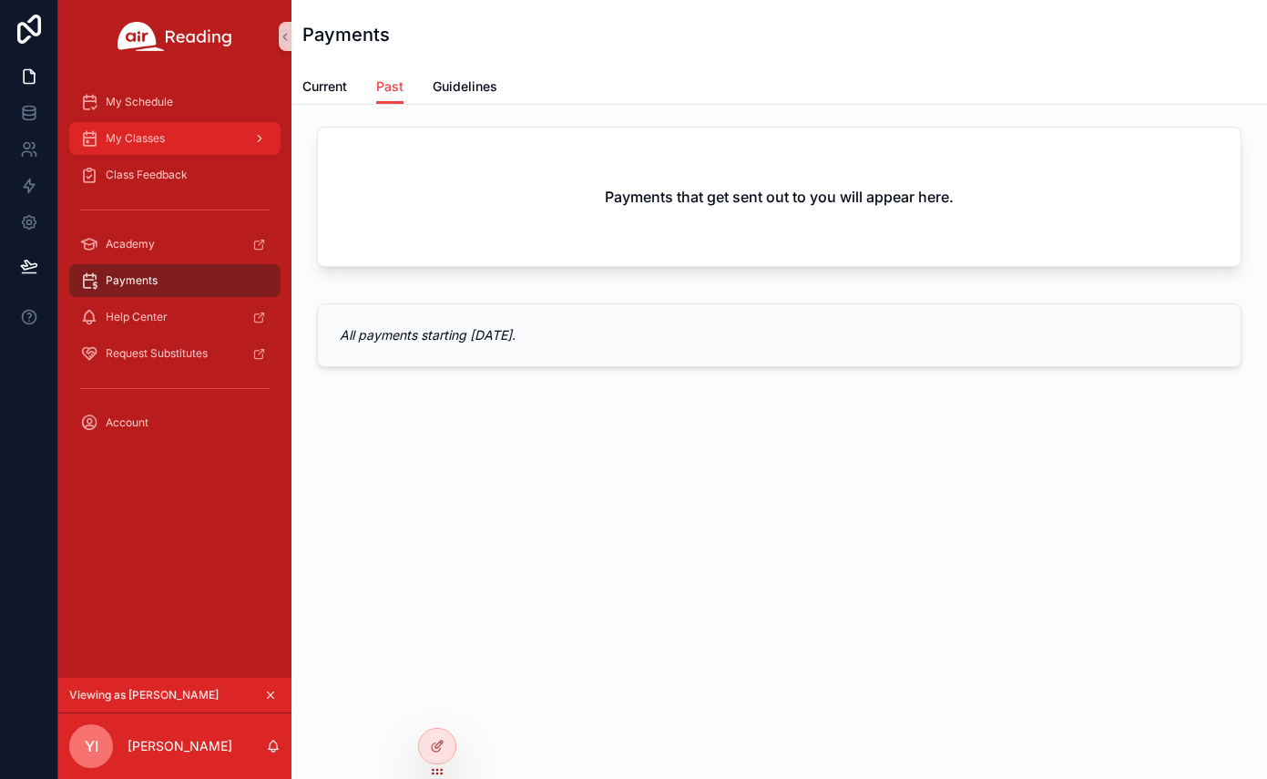
click at [169, 144] on div "My Classes" at bounding box center [175, 138] width 190 height 29
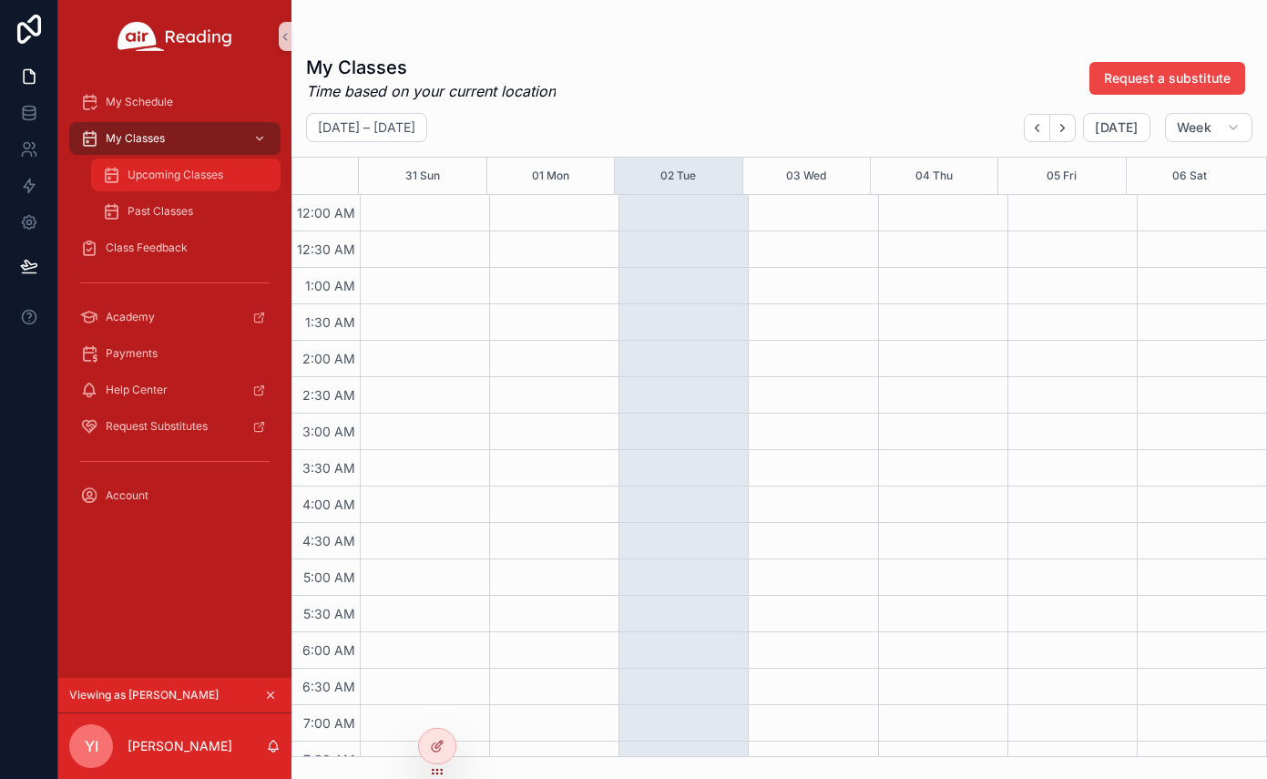
click at [166, 179] on span "Upcoming Classes" at bounding box center [176, 175] width 96 height 15
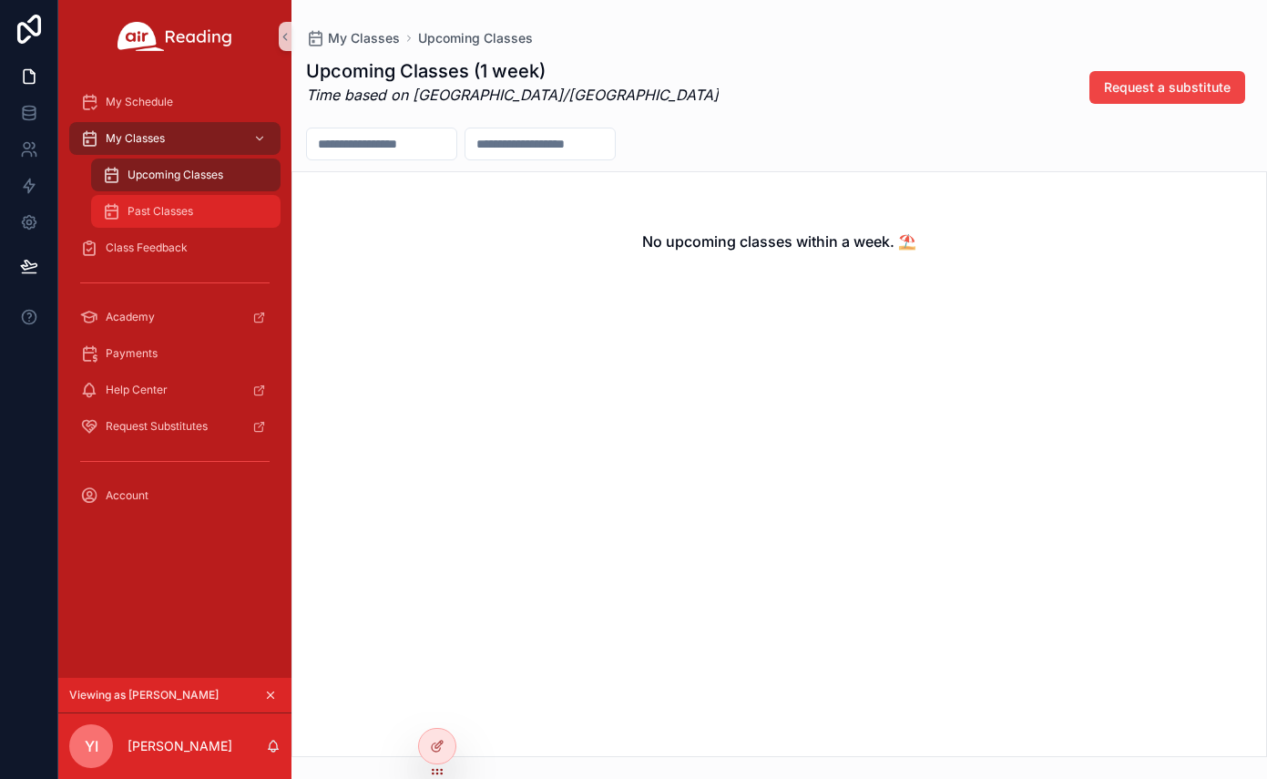
click at [168, 206] on span "Past Classes" at bounding box center [161, 211] width 66 height 15
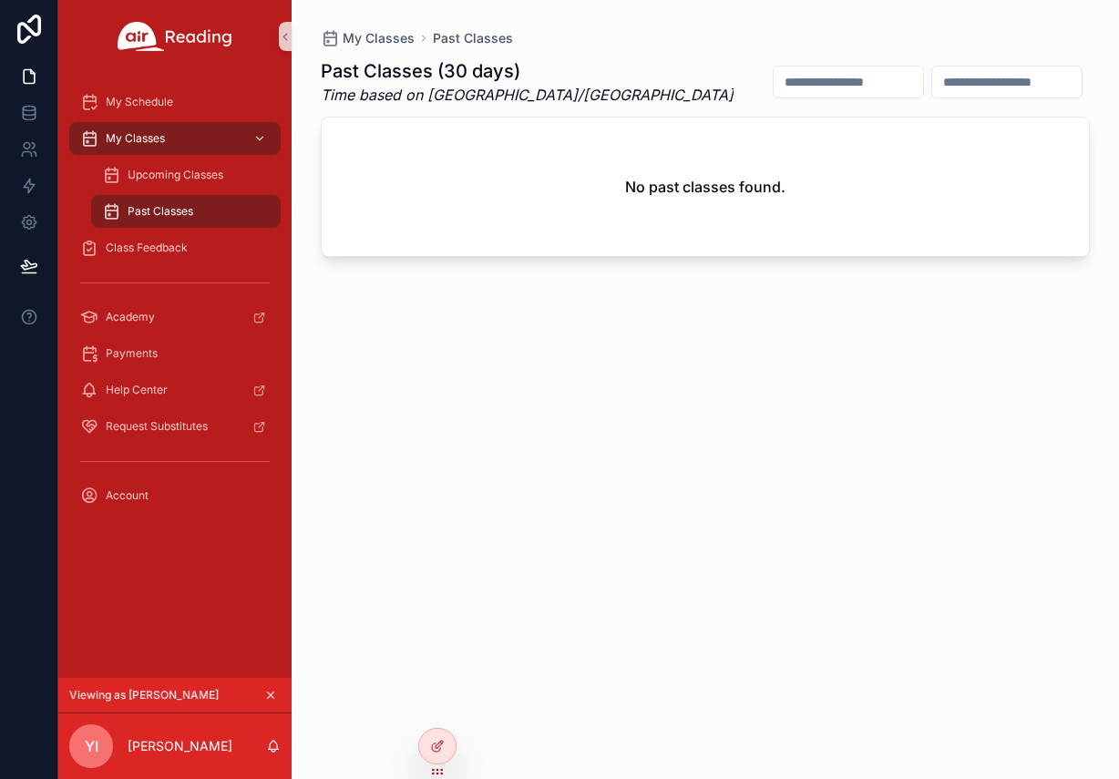
click at [272, 695] on icon "scrollable content" at bounding box center [270, 695] width 13 height 13
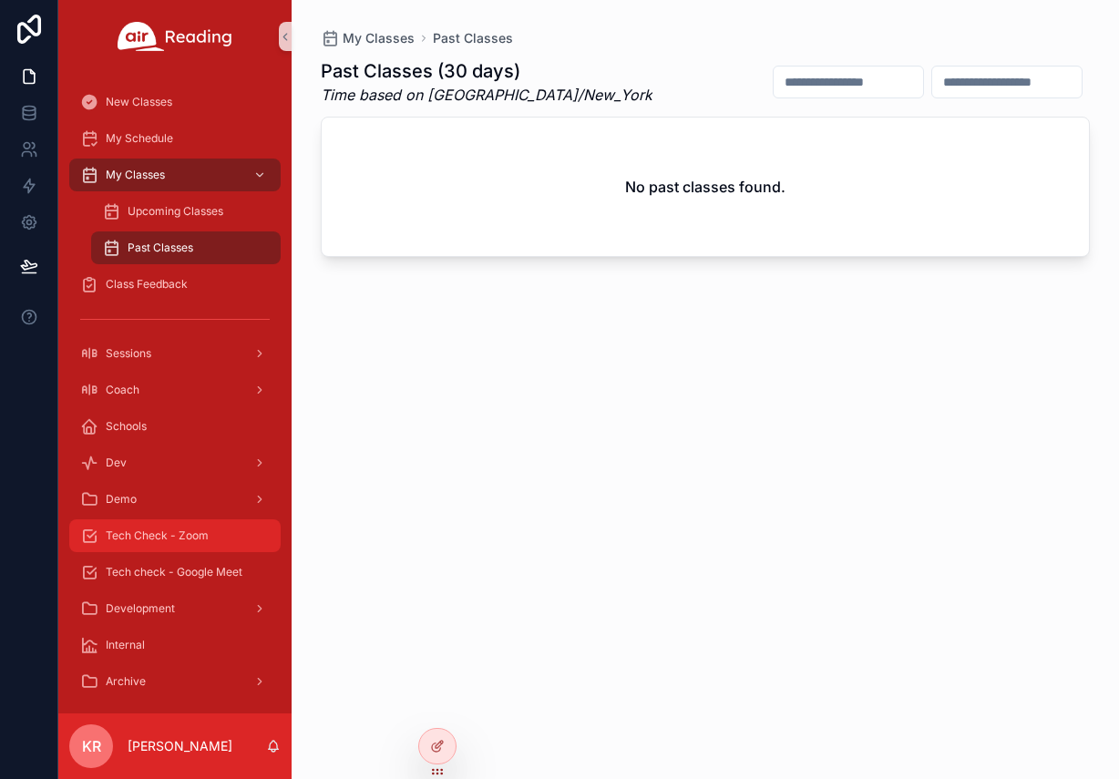
click at [210, 528] on div "Tech Check - Zoom" at bounding box center [175, 535] width 190 height 29
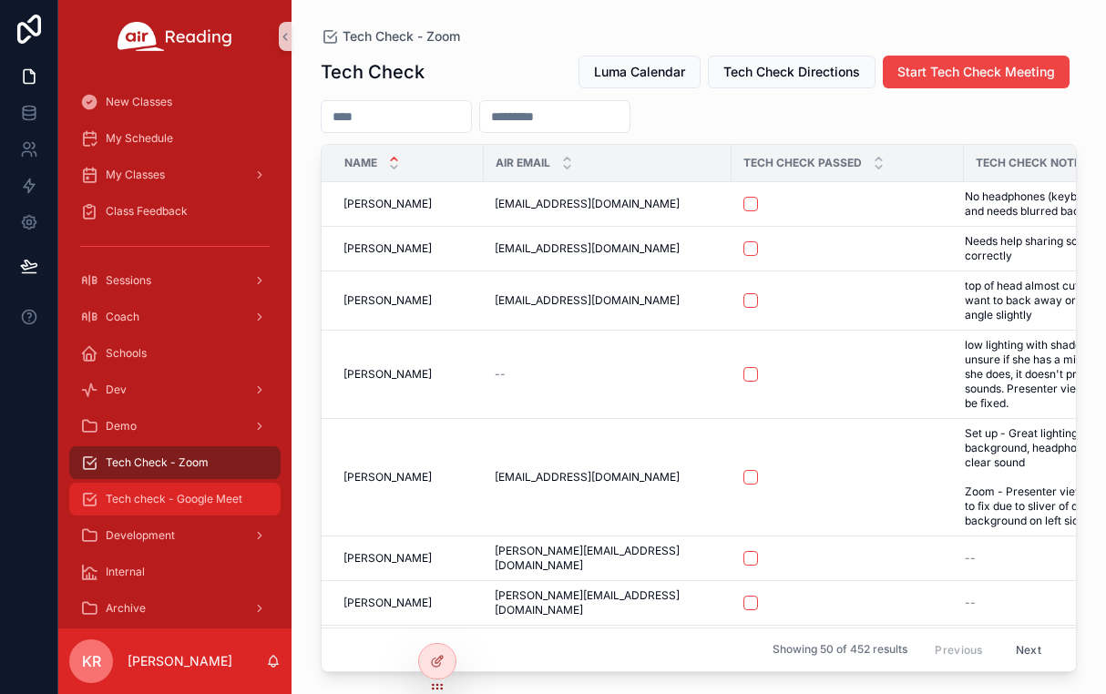
click at [204, 499] on span "Tech check - Google Meet" at bounding box center [174, 499] width 137 height 15
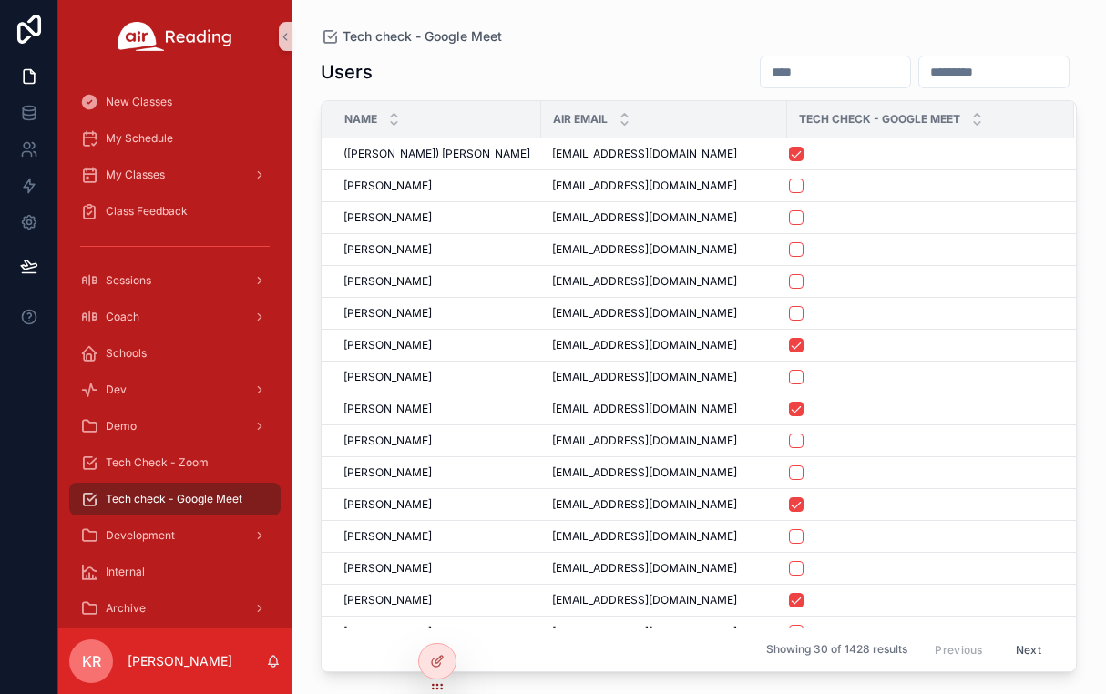
click at [761, 75] on input "scrollable content" at bounding box center [835, 72] width 149 height 26
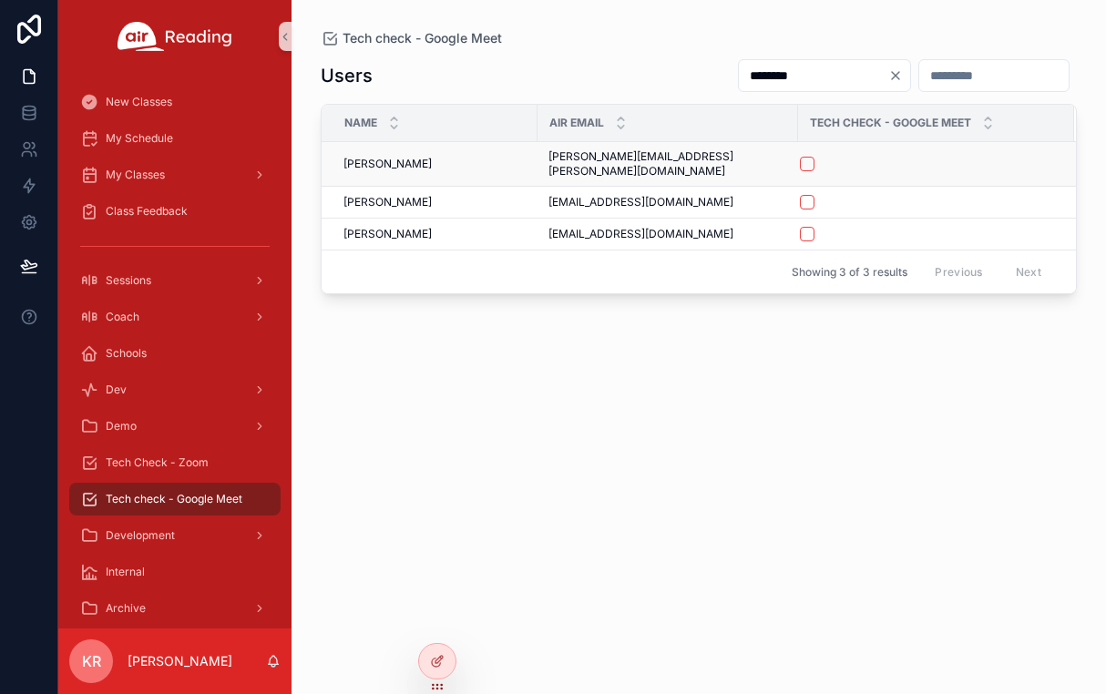
type input "********"
click at [800, 157] on button "scrollable content" at bounding box center [807, 164] width 15 height 15
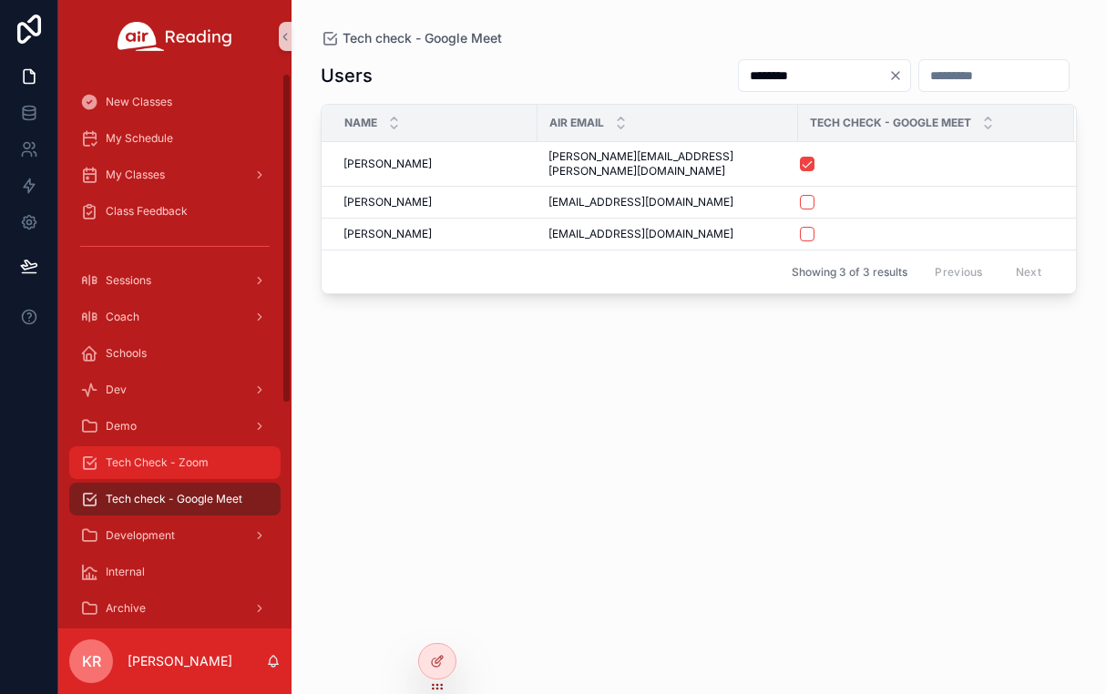
click at [185, 468] on span "Tech Check - Zoom" at bounding box center [157, 463] width 103 height 15
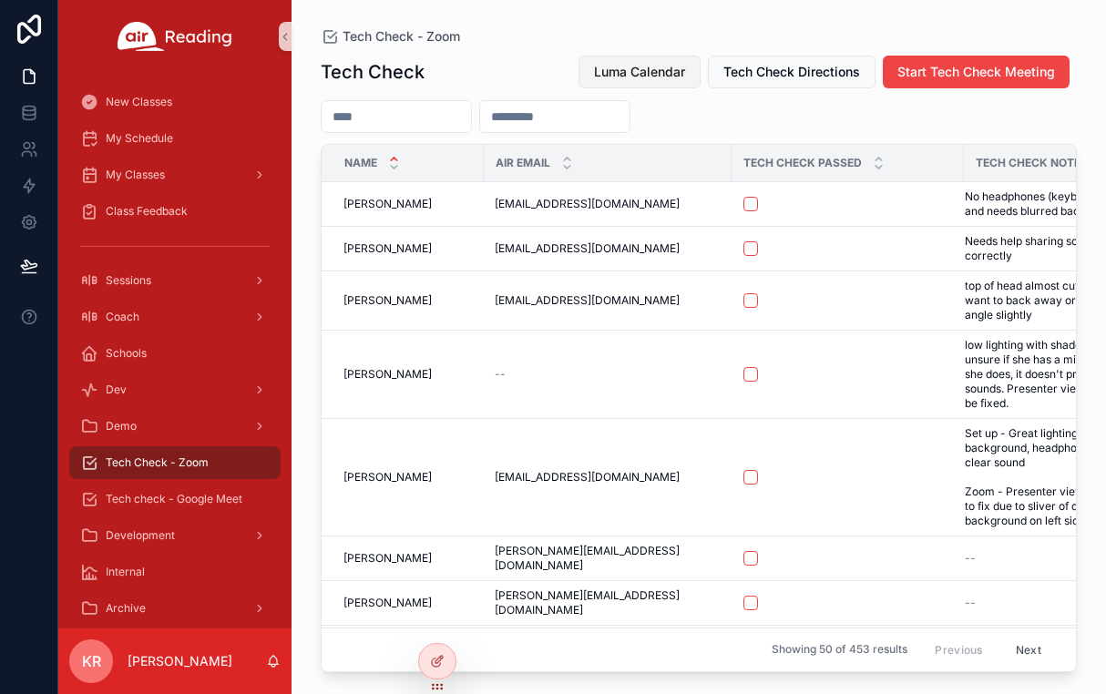
click at [638, 82] on button "Luma Calendar" at bounding box center [640, 72] width 122 height 33
click at [414, 123] on input "scrollable content" at bounding box center [396, 117] width 149 height 26
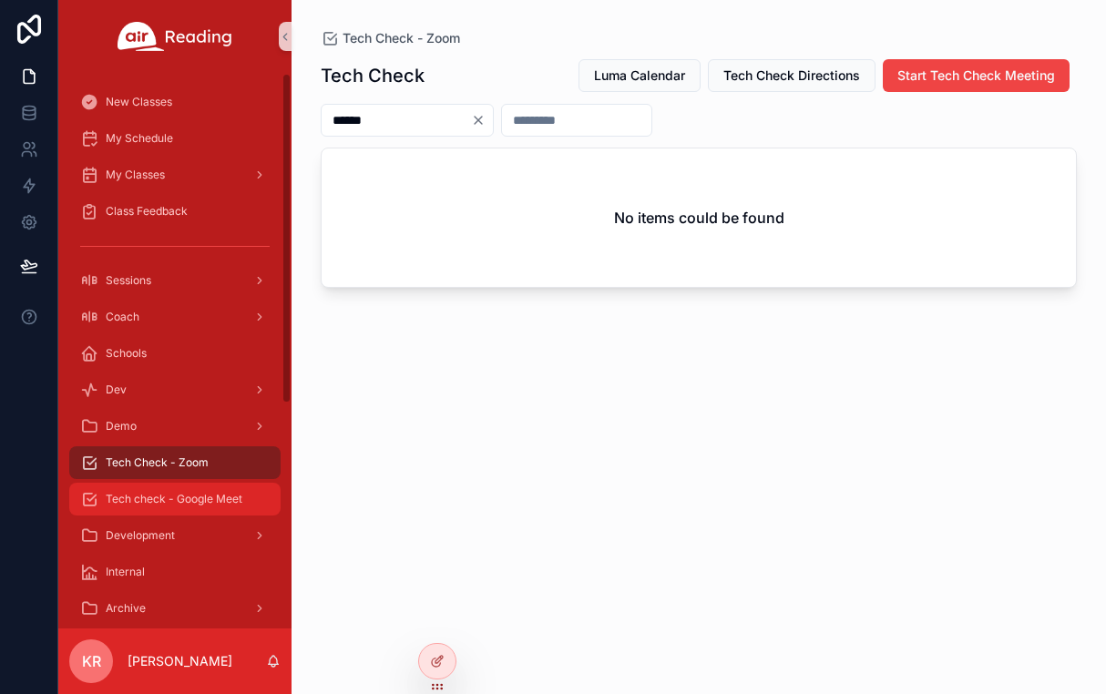
type input "******"
click at [126, 491] on div "Tech check - Google Meet" at bounding box center [175, 499] width 190 height 29
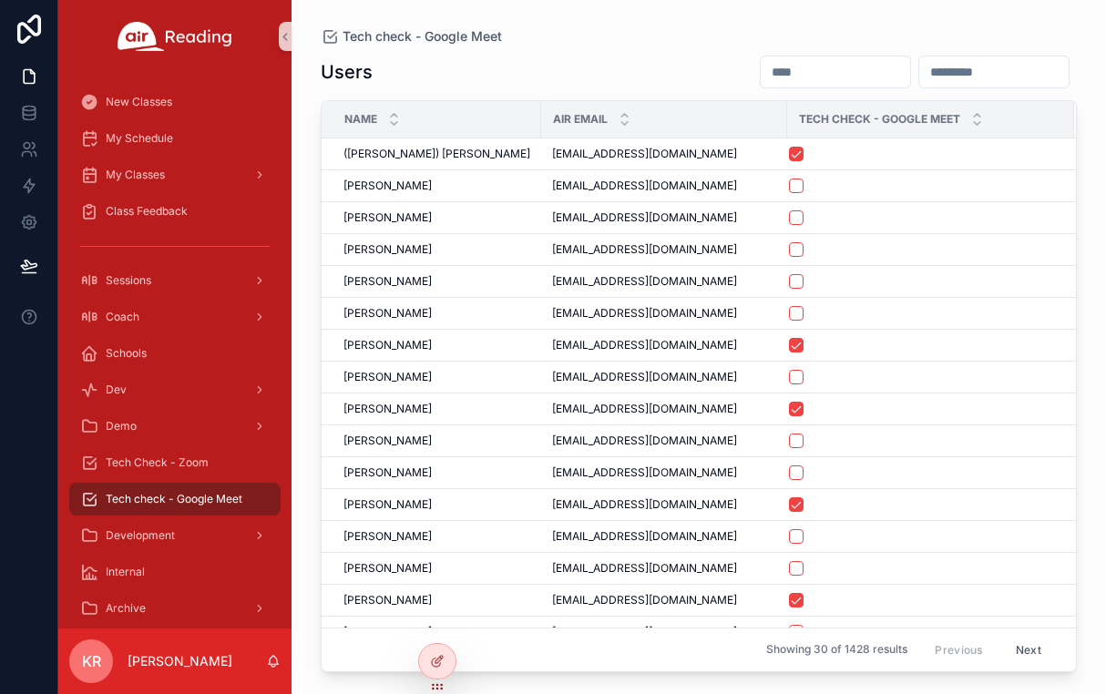
click at [761, 67] on input "scrollable content" at bounding box center [835, 72] width 149 height 26
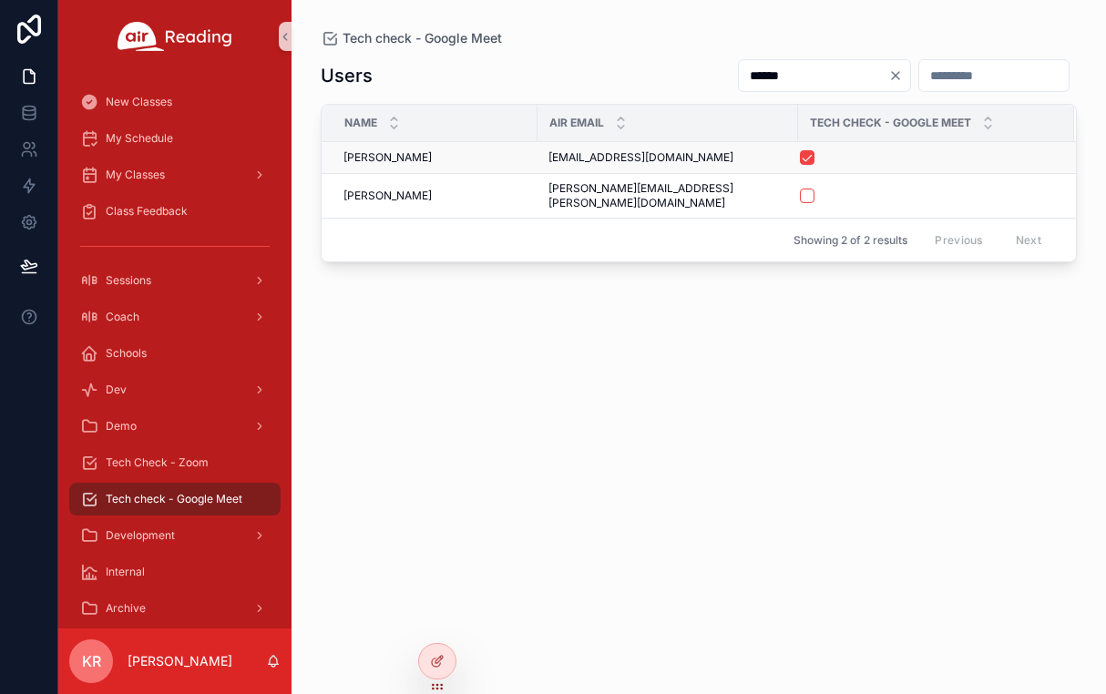
type input "******"
drag, startPoint x: 672, startPoint y: 156, endPoint x: 549, endPoint y: 165, distance: 123.3
click at [549, 165] on td "pinsonb93@gmail.com pinsonb93@gmail.com" at bounding box center [668, 158] width 261 height 32
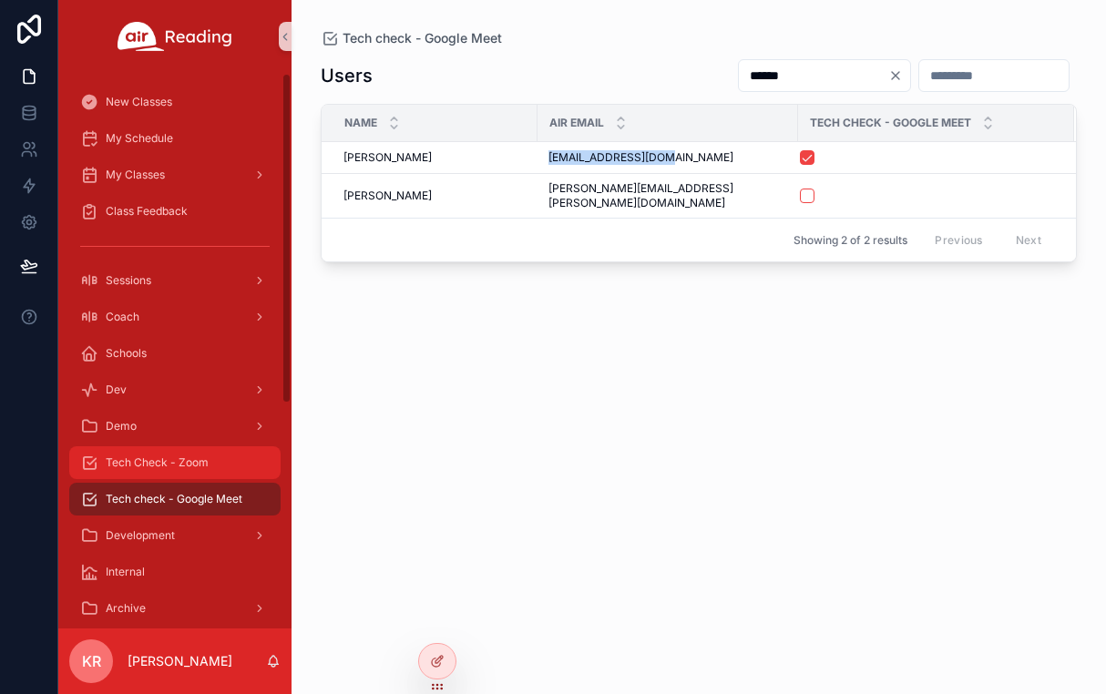
copy span "pinsonb93@gmail.com"
click at [179, 461] on span "Tech Check - Zoom" at bounding box center [157, 463] width 103 height 15
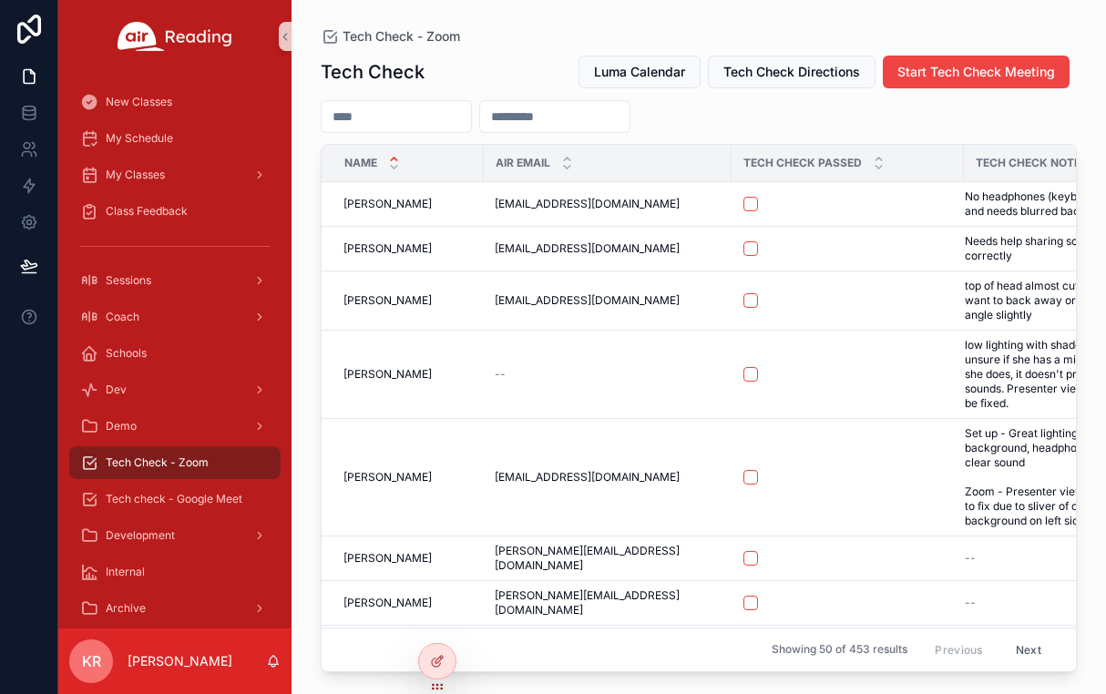
click at [630, 119] on input "scrollable content" at bounding box center [554, 117] width 149 height 26
paste input "**********"
type input "**********"
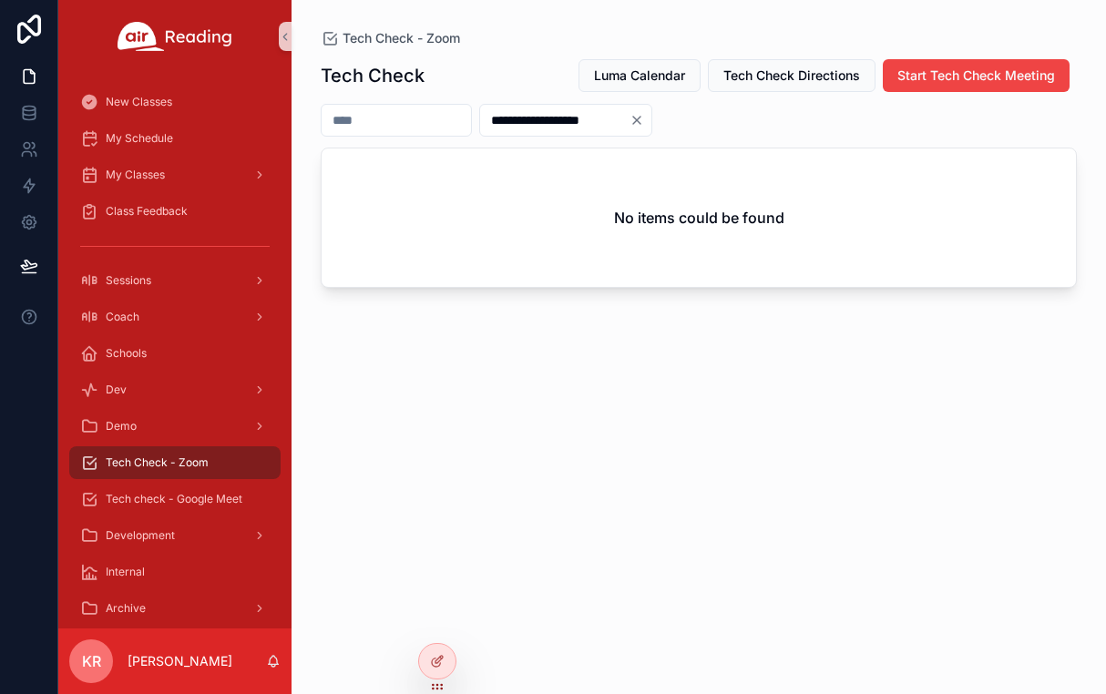
click at [644, 118] on icon "Clear" at bounding box center [637, 120] width 15 height 15
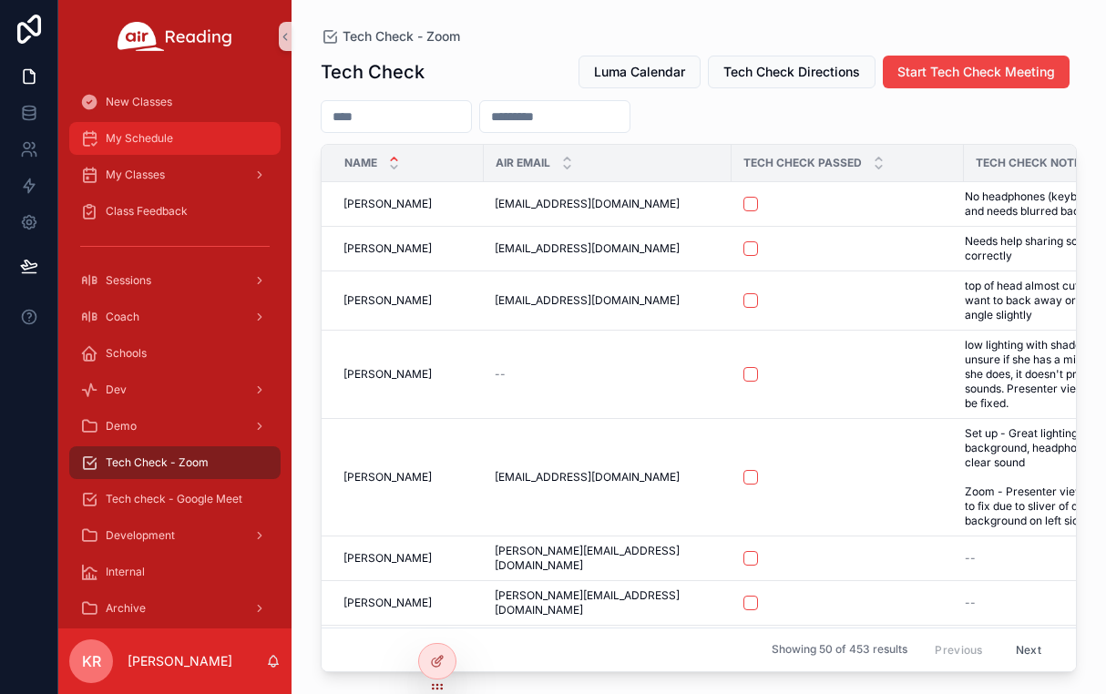
click at [167, 136] on span "My Schedule" at bounding box center [139, 138] width 67 height 15
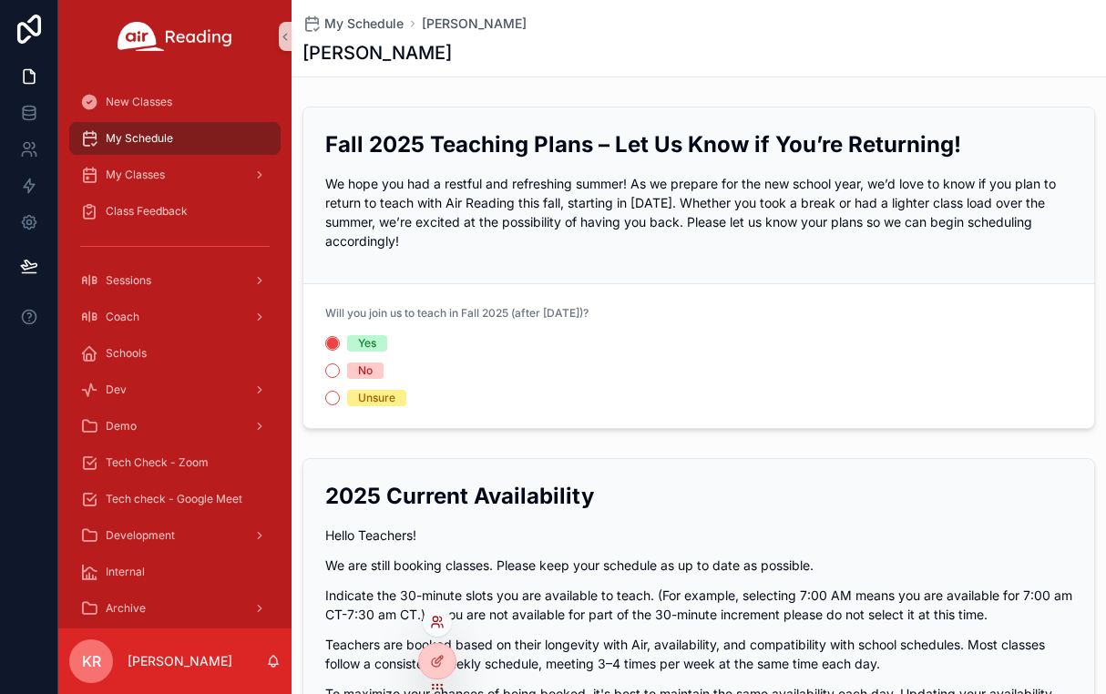
click at [431, 624] on icon at bounding box center [437, 622] width 15 height 15
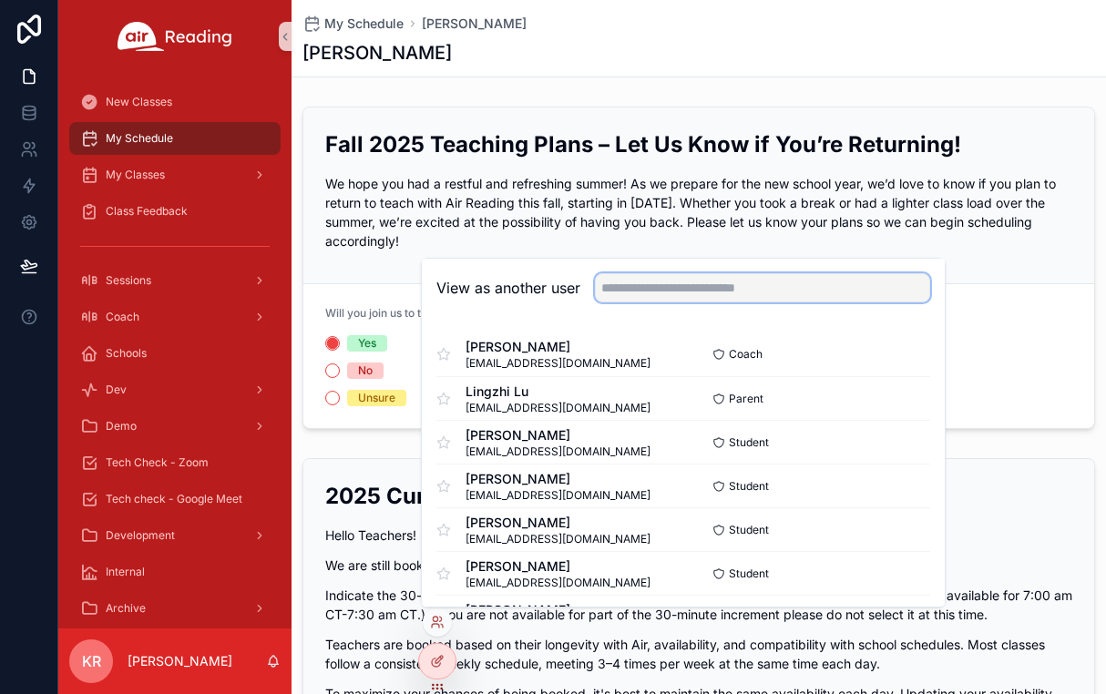
click at [652, 292] on input "text" at bounding box center [762, 287] width 335 height 29
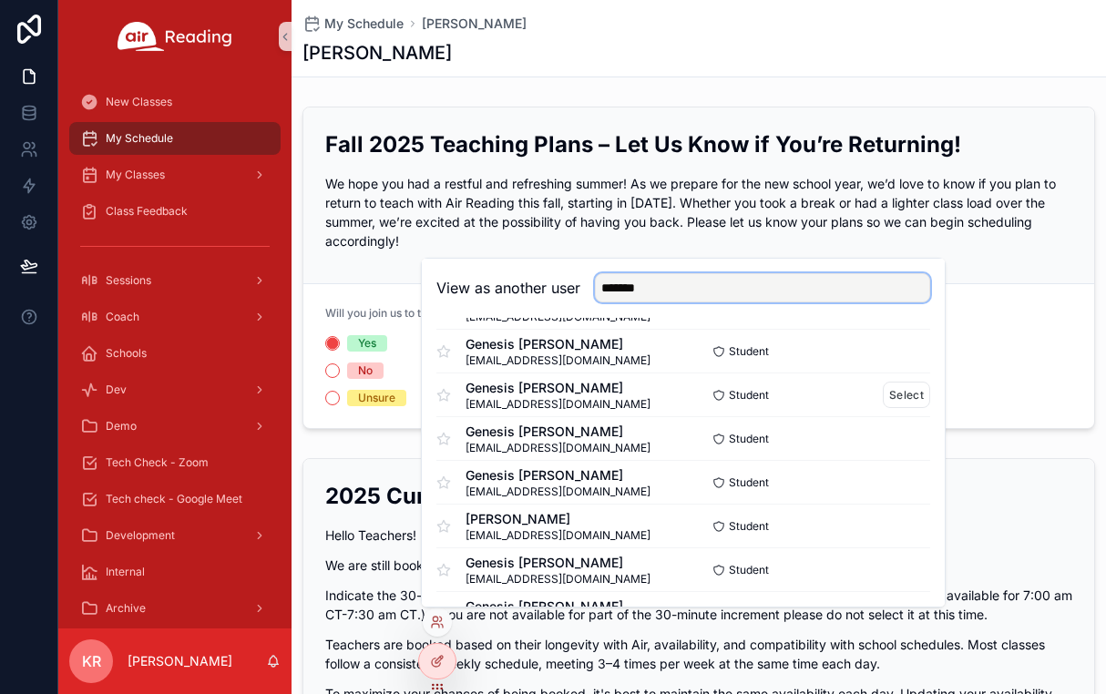
scroll to position [703, 0]
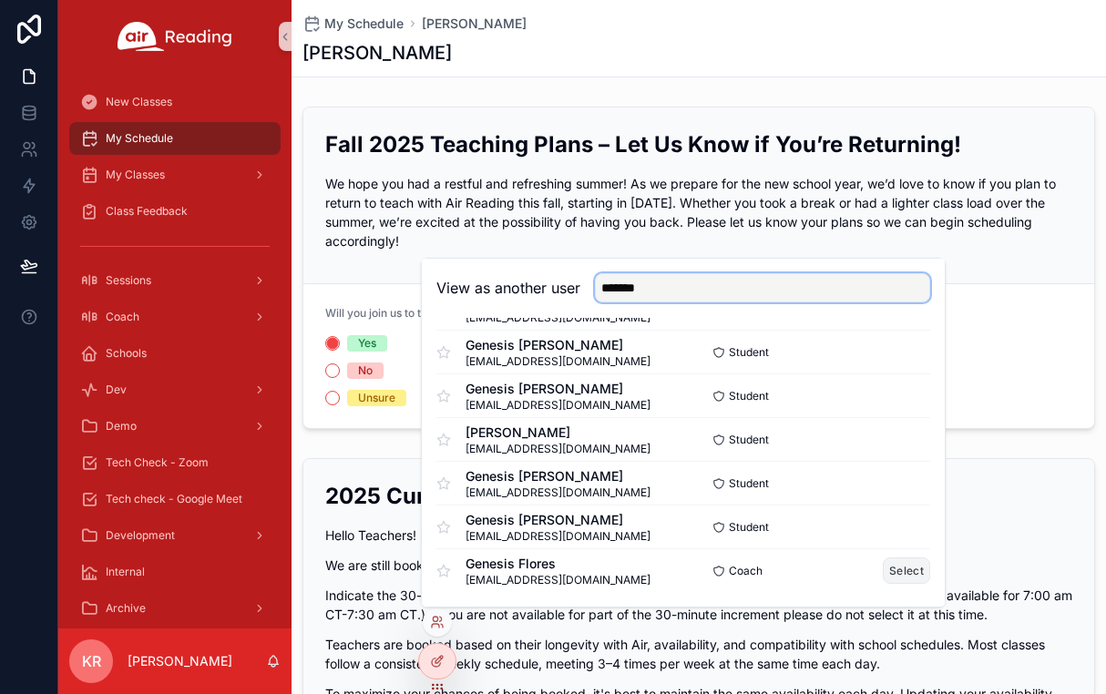
type input "*******"
click at [883, 570] on button "Select" at bounding box center [906, 571] width 47 height 26
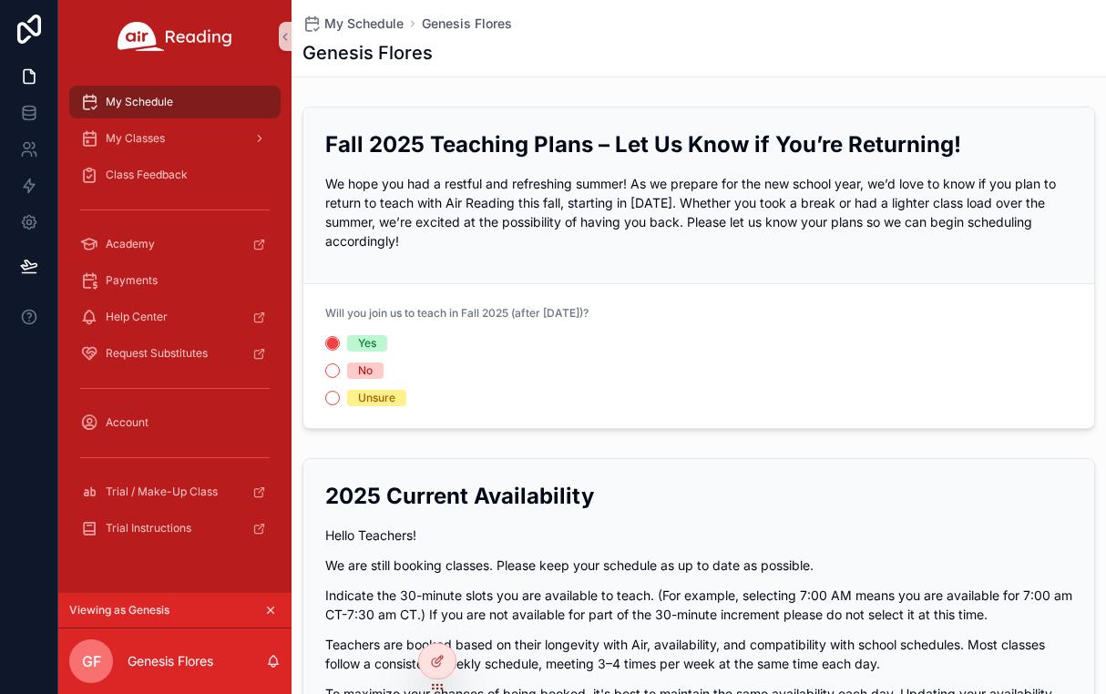
click at [273, 610] on icon "scrollable content" at bounding box center [270, 610] width 13 height 13
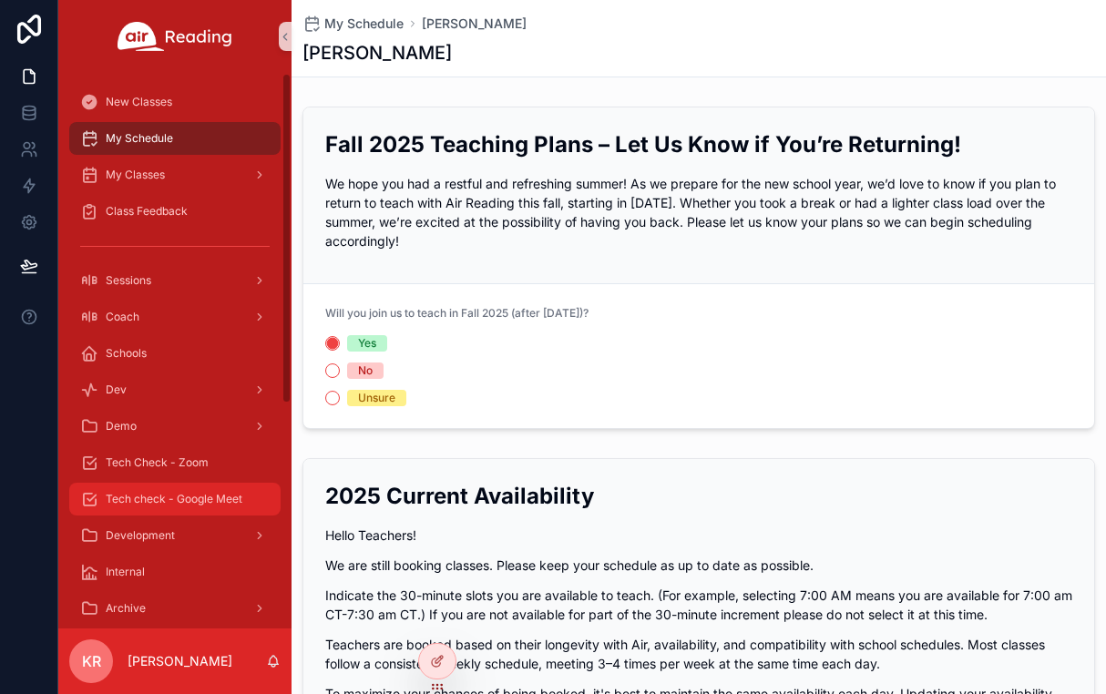
click at [149, 494] on span "Tech check - Google Meet" at bounding box center [174, 499] width 137 height 15
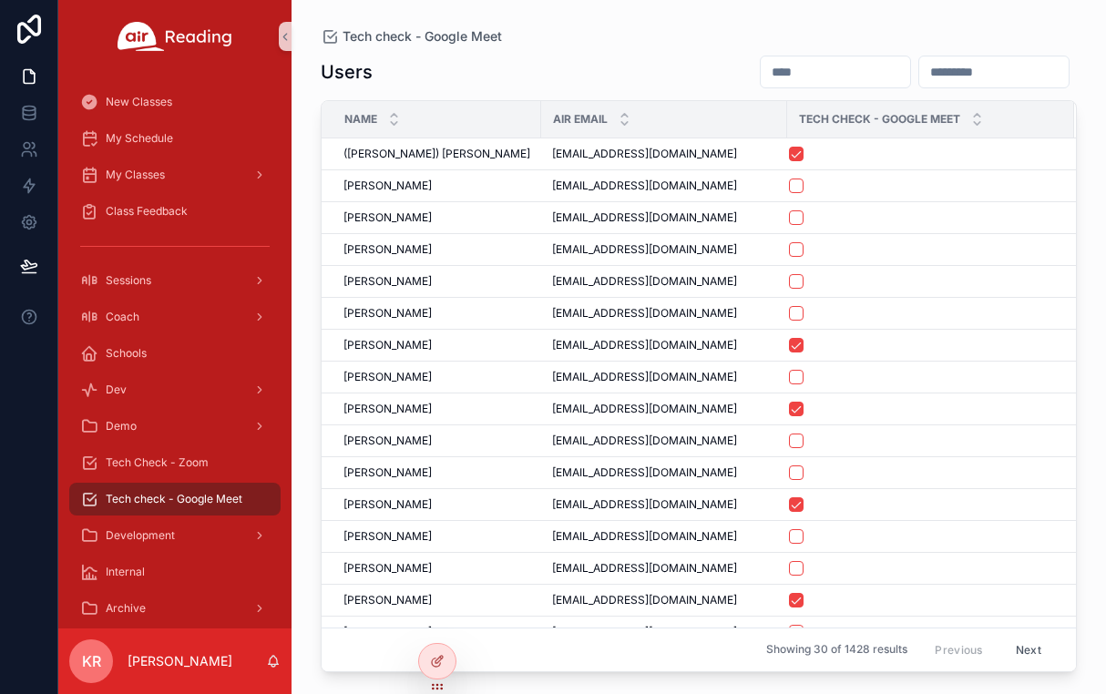
click at [761, 70] on input "scrollable content" at bounding box center [835, 72] width 149 height 26
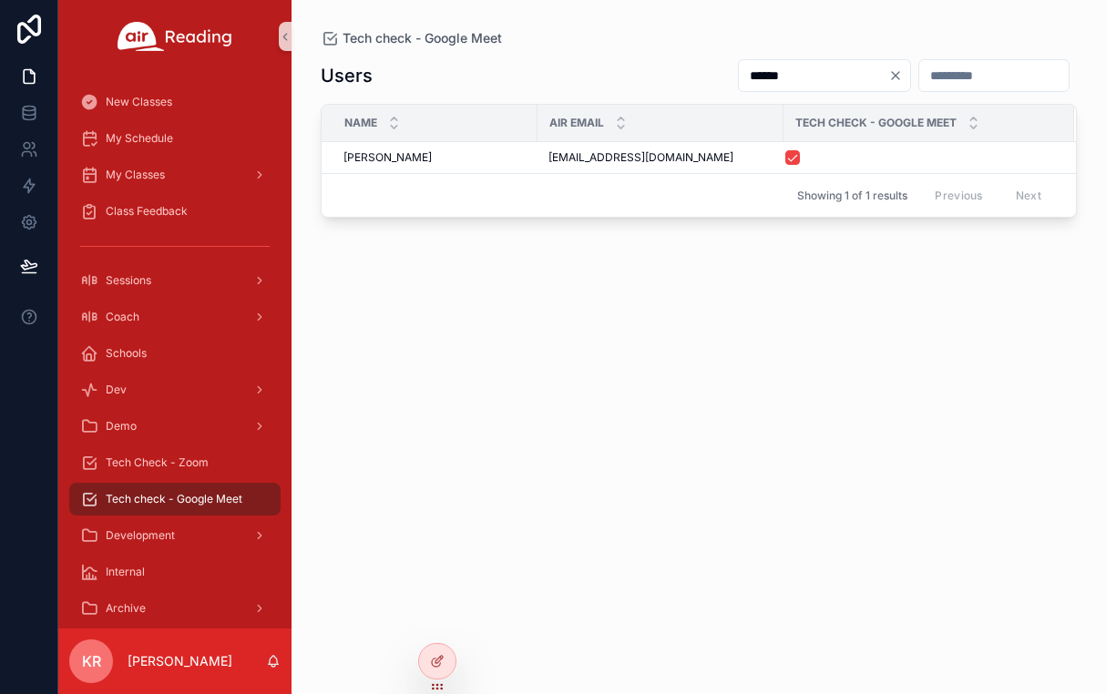
type input "******"
click at [888, 80] on icon "Clear" at bounding box center [895, 75] width 15 height 15
